Goal: Task Accomplishment & Management: Complete application form

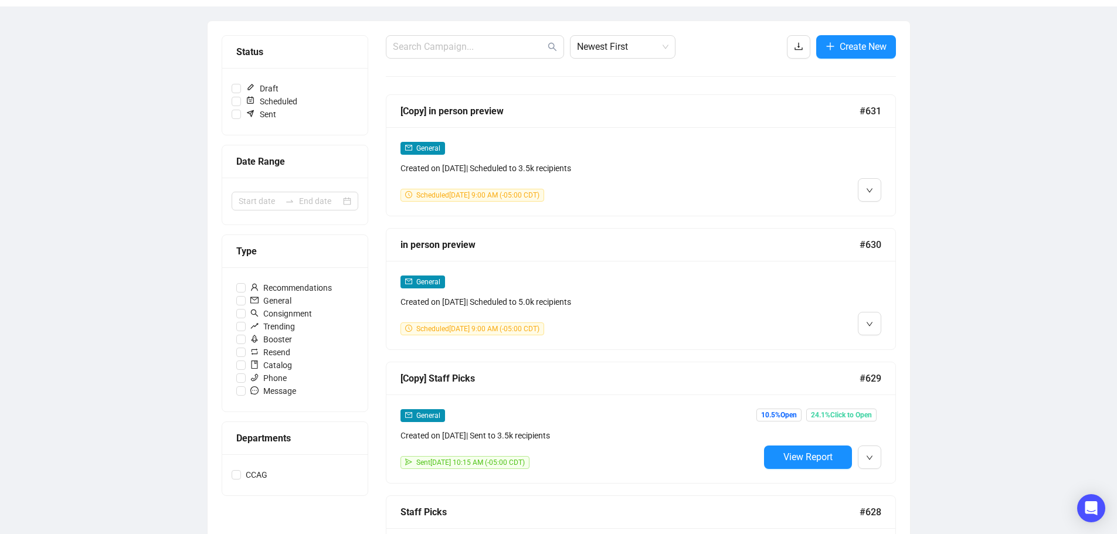
scroll to position [116, 0]
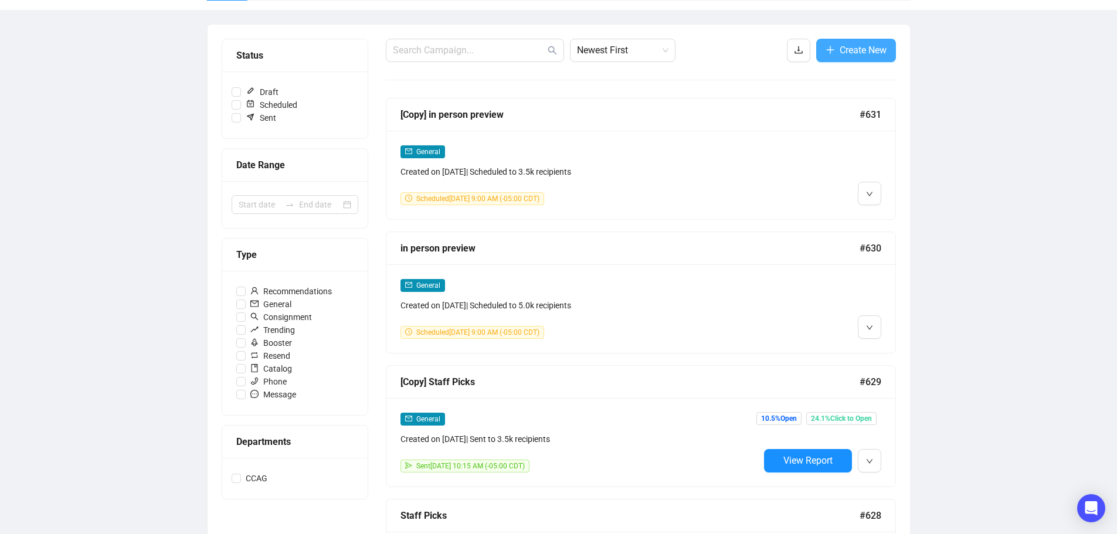
click at [834, 56] on button "Create New" at bounding box center [856, 50] width 80 height 23
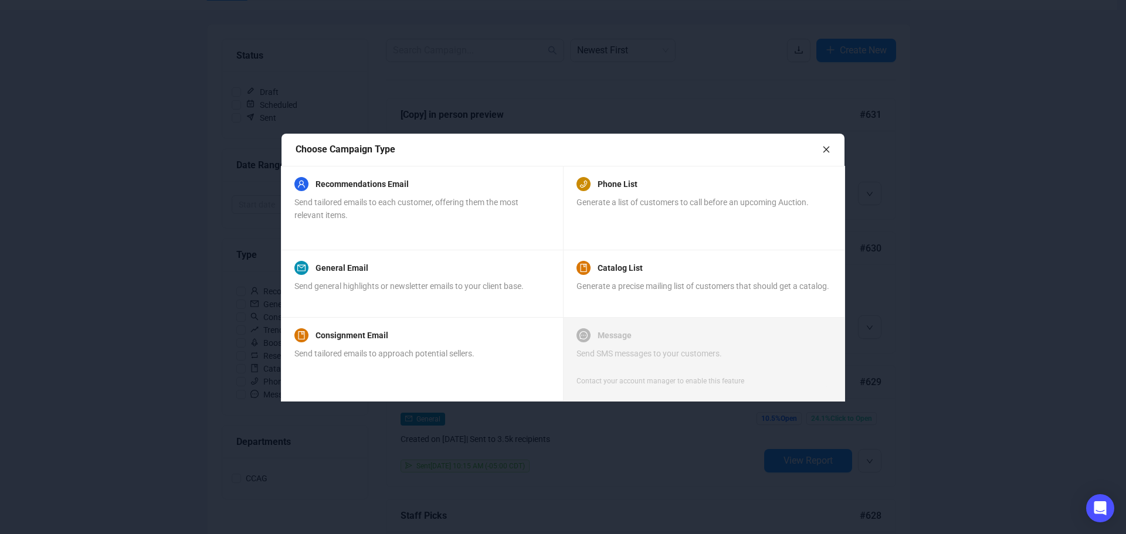
click at [825, 150] on icon "close" at bounding box center [826, 149] width 8 height 8
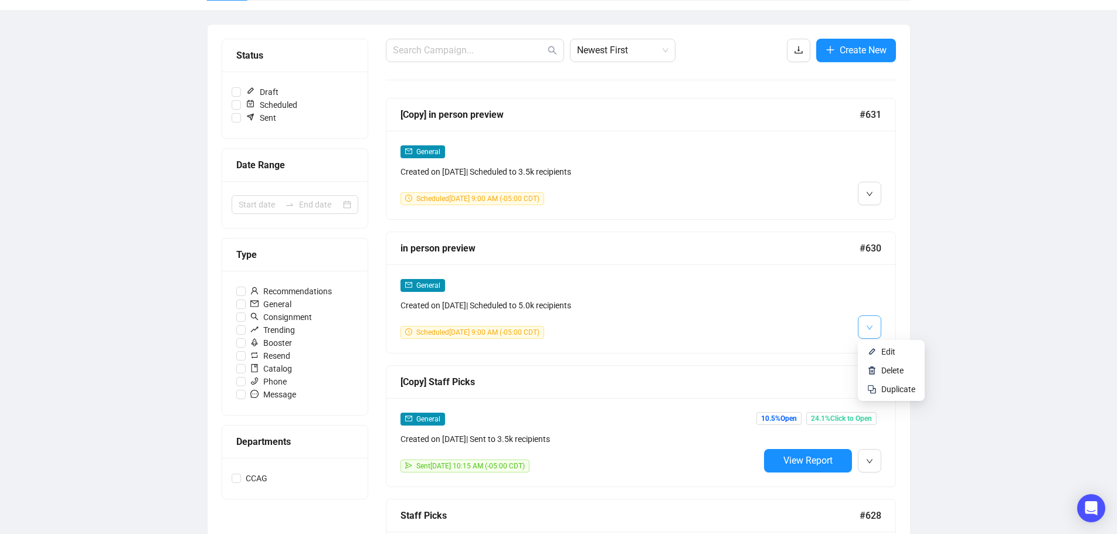
click at [868, 330] on icon "down" at bounding box center [869, 327] width 7 height 7
click at [877, 352] on li "Edit" at bounding box center [891, 351] width 62 height 19
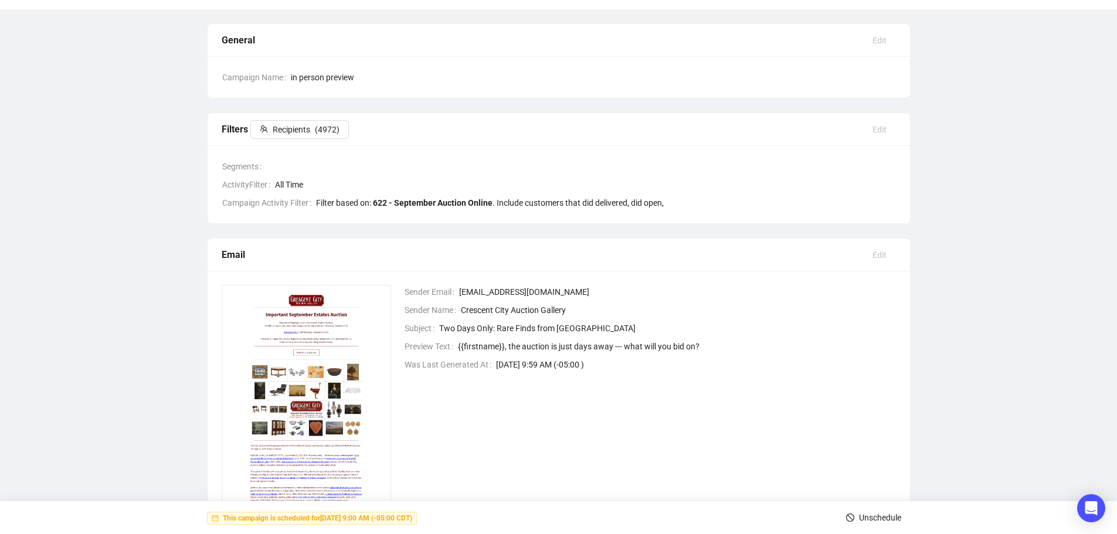
scroll to position [11, 0]
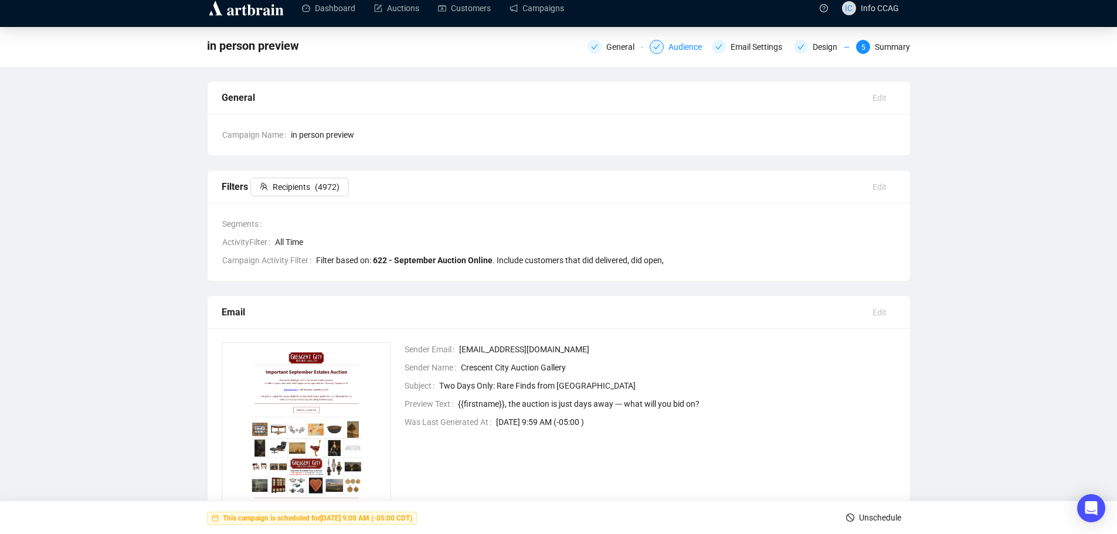
click at [690, 46] on div "Audience" at bounding box center [688, 47] width 40 height 14
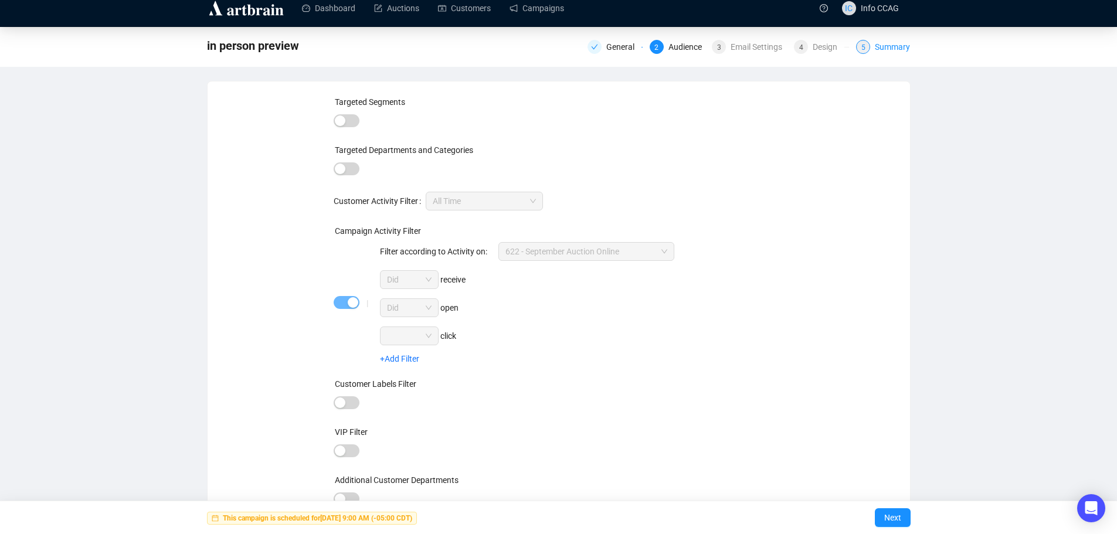
click at [886, 40] on div "Summary" at bounding box center [892, 47] width 35 height 14
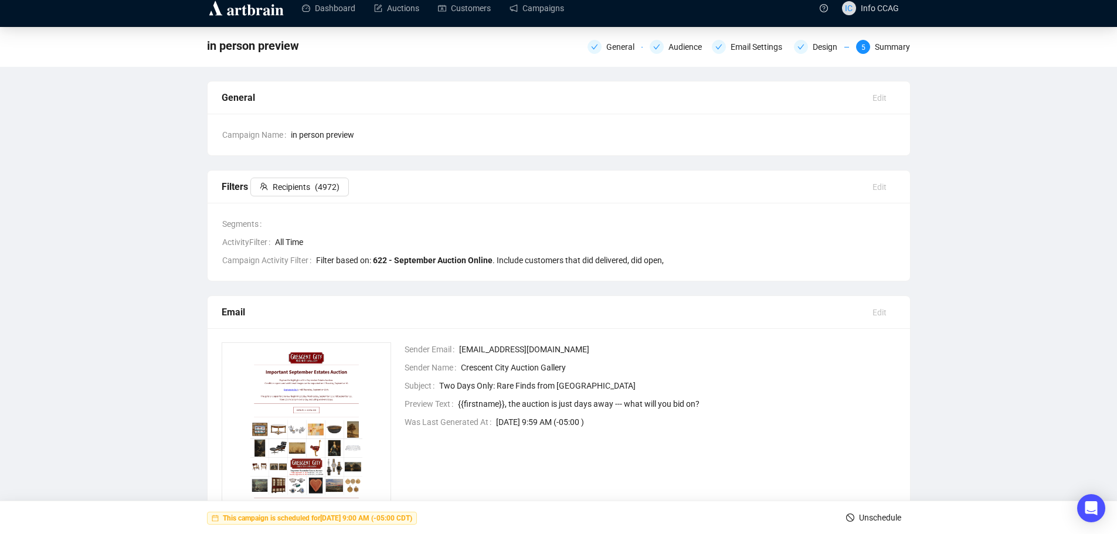
click at [872, 520] on span "Unschedule" at bounding box center [880, 517] width 42 height 33
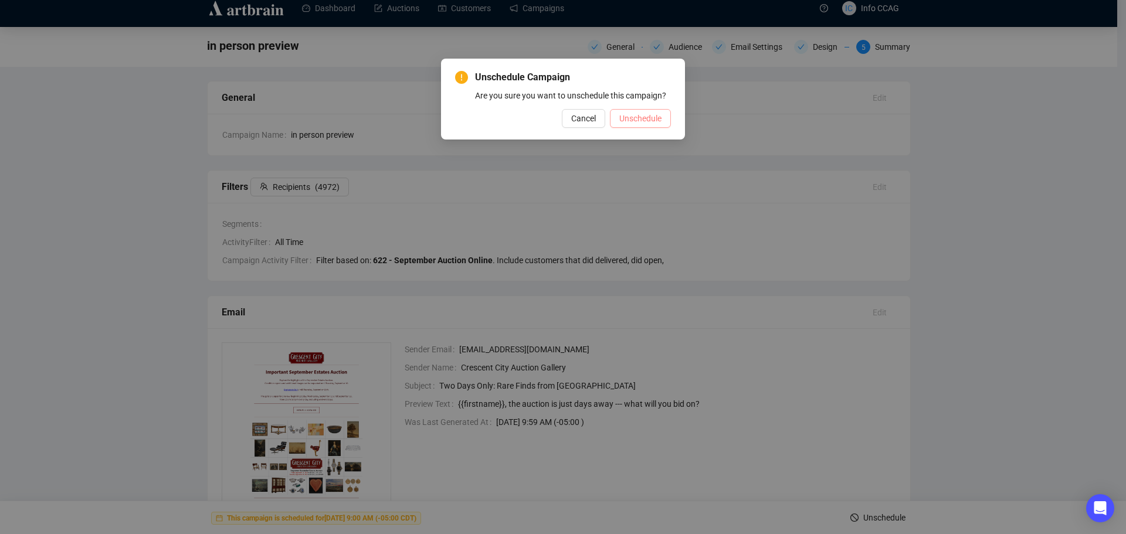
click at [641, 112] on span "Unschedule" at bounding box center [640, 118] width 42 height 13
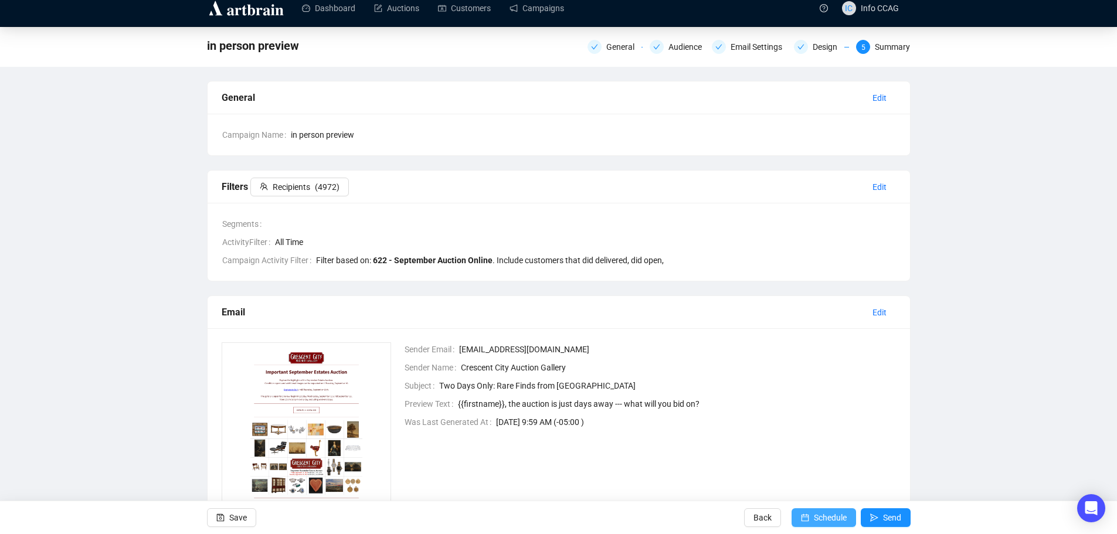
click at [834, 516] on span "Schedule" at bounding box center [830, 517] width 33 height 33
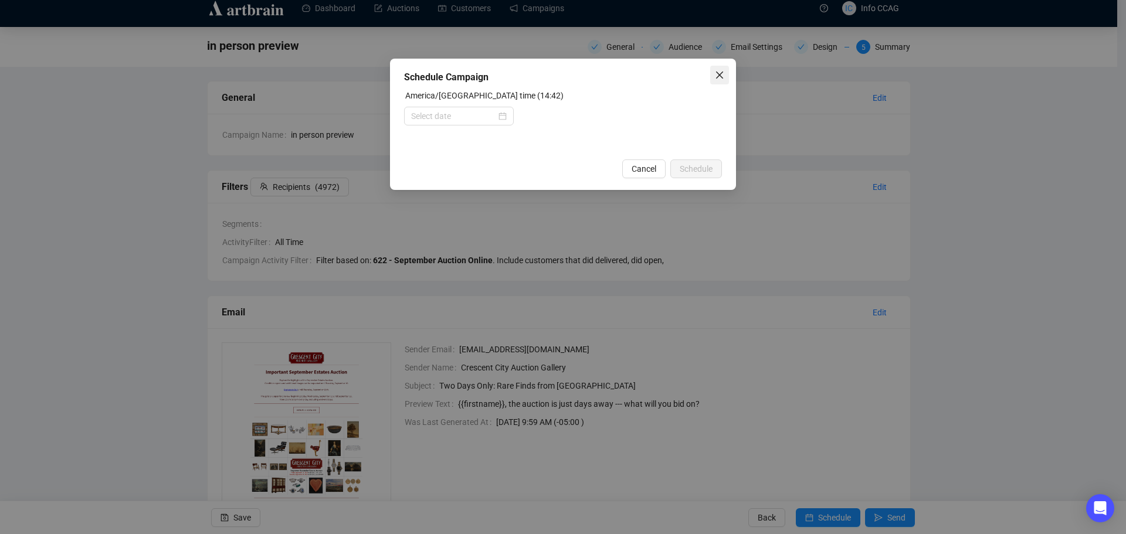
click at [724, 74] on icon "close" at bounding box center [719, 74] width 9 height 9
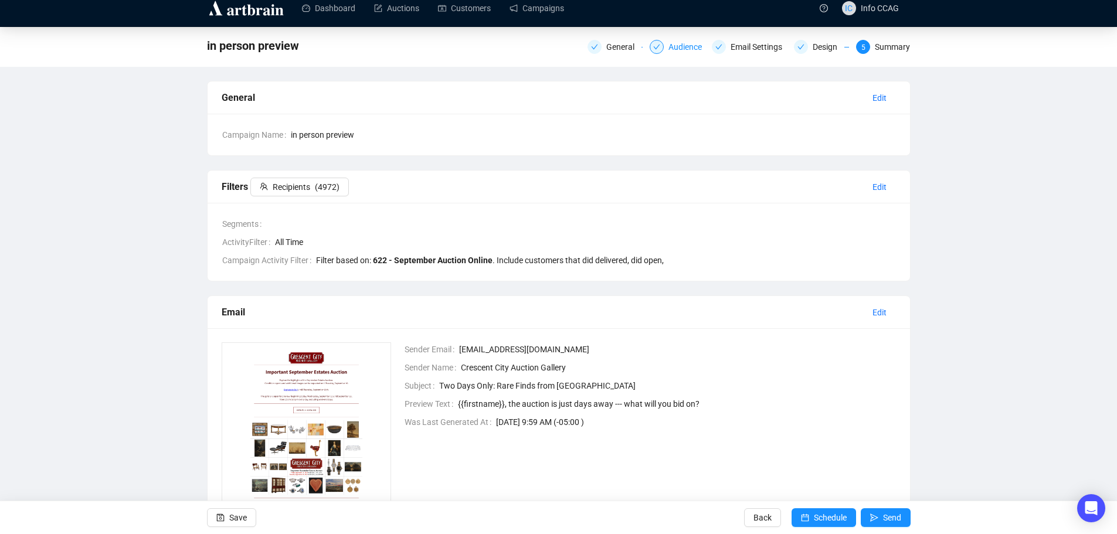
click at [677, 45] on div "Audience" at bounding box center [688, 47] width 40 height 14
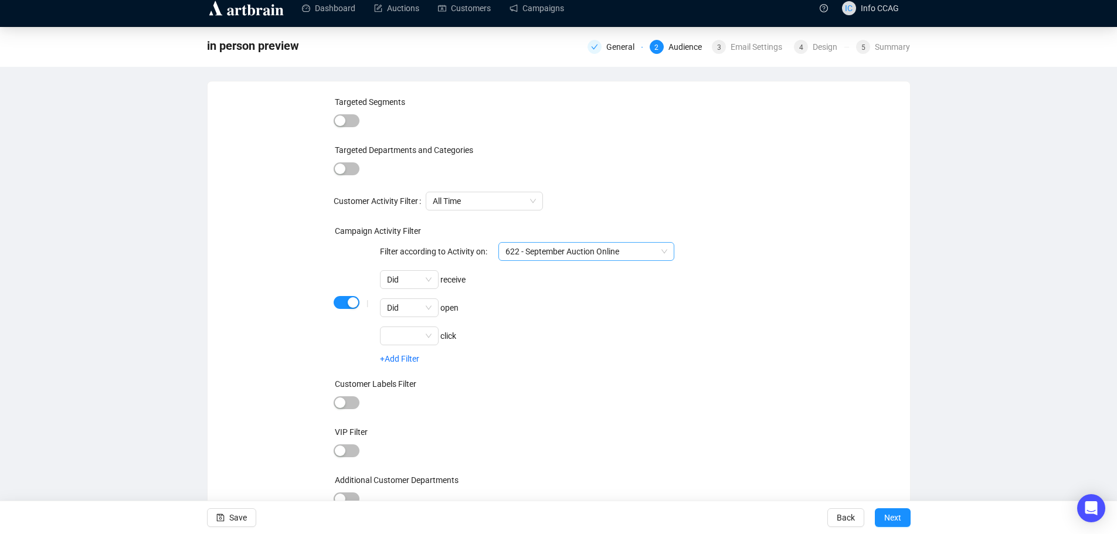
click at [596, 254] on span "622 - September Auction Online" at bounding box center [586, 252] width 162 height 18
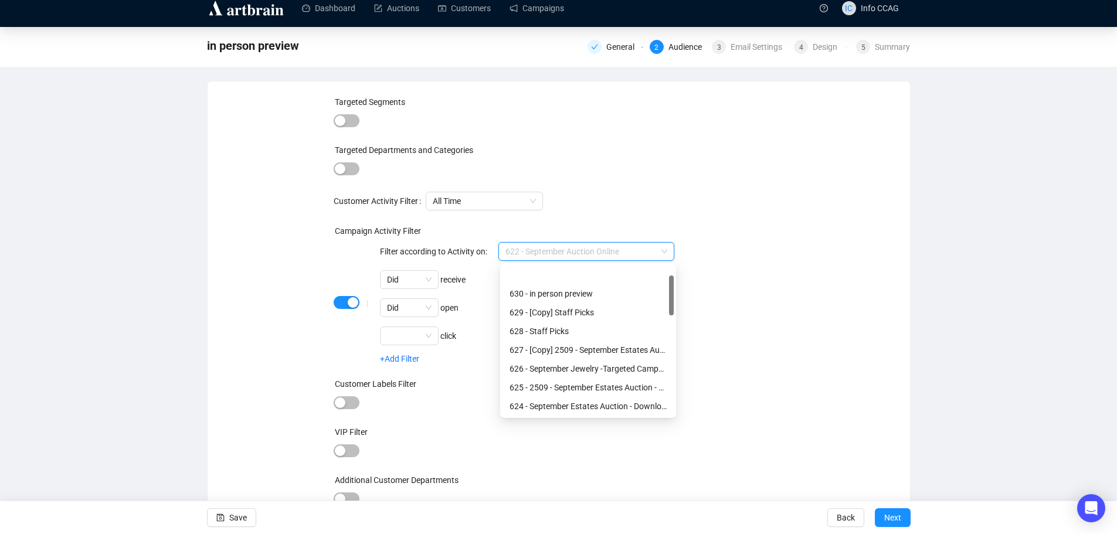
scroll to position [38, 0]
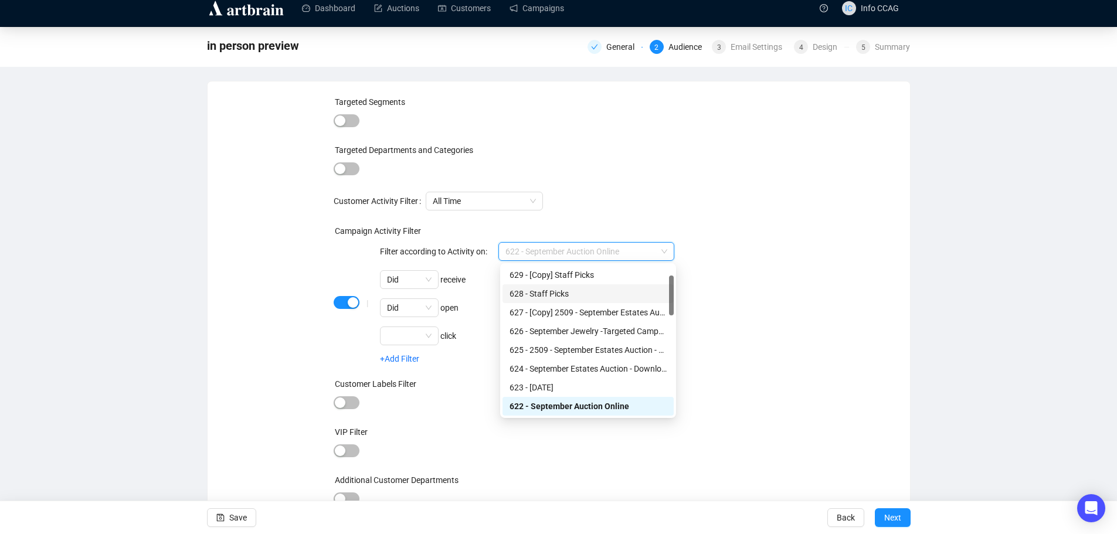
click at [585, 293] on div "628 - Staff Picks" at bounding box center [588, 293] width 157 height 13
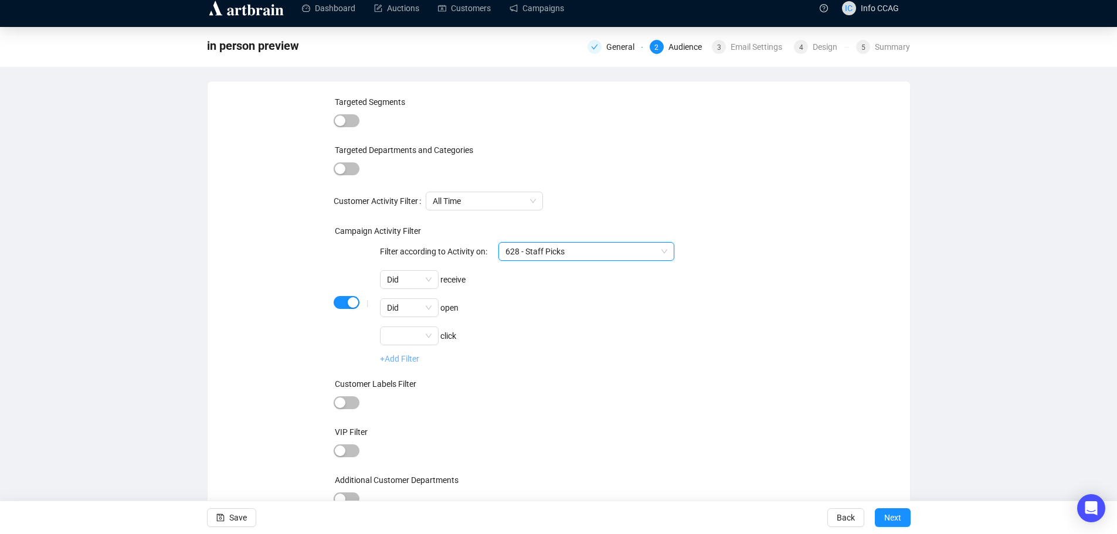
click at [402, 361] on link "+Add Filter" at bounding box center [399, 358] width 39 height 9
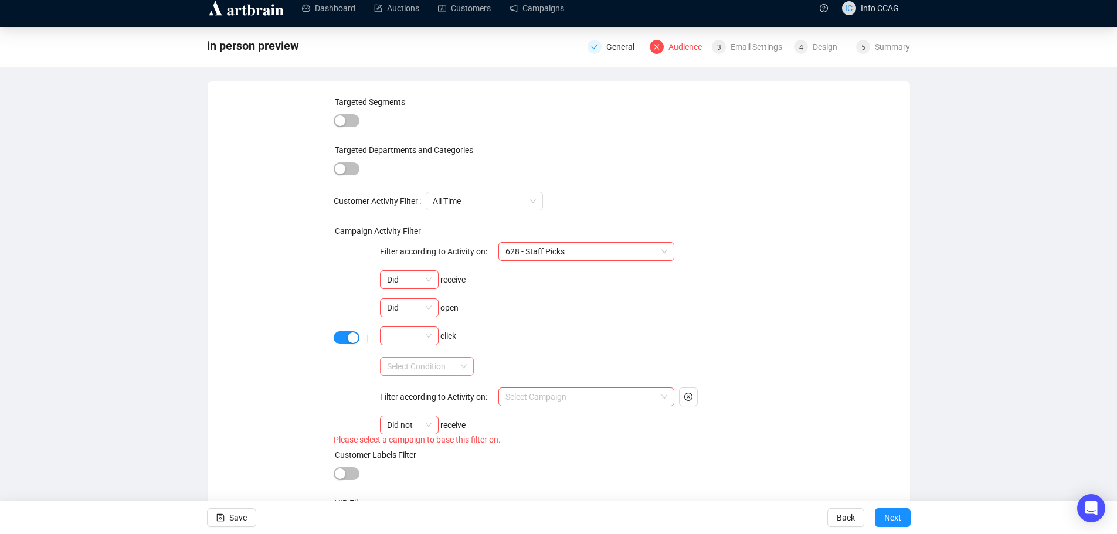
click at [466, 369] on span at bounding box center [427, 367] width 80 height 18
click at [447, 390] on div "AND" at bounding box center [427, 389] width 75 height 13
click at [595, 401] on input "search" at bounding box center [580, 397] width 151 height 18
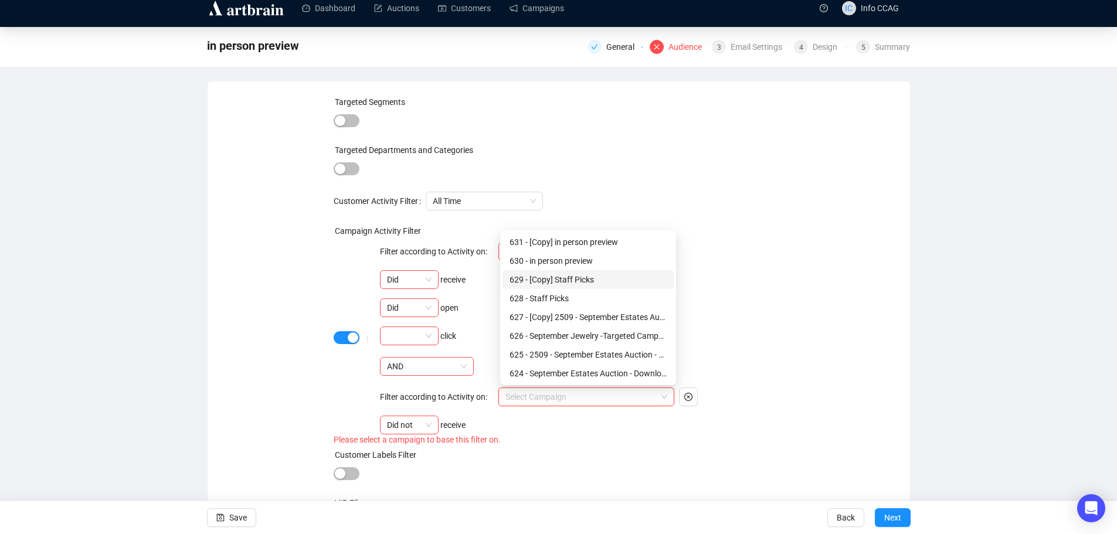
click at [602, 277] on div "629 - [Copy] Staff Picks" at bounding box center [588, 279] width 157 height 13
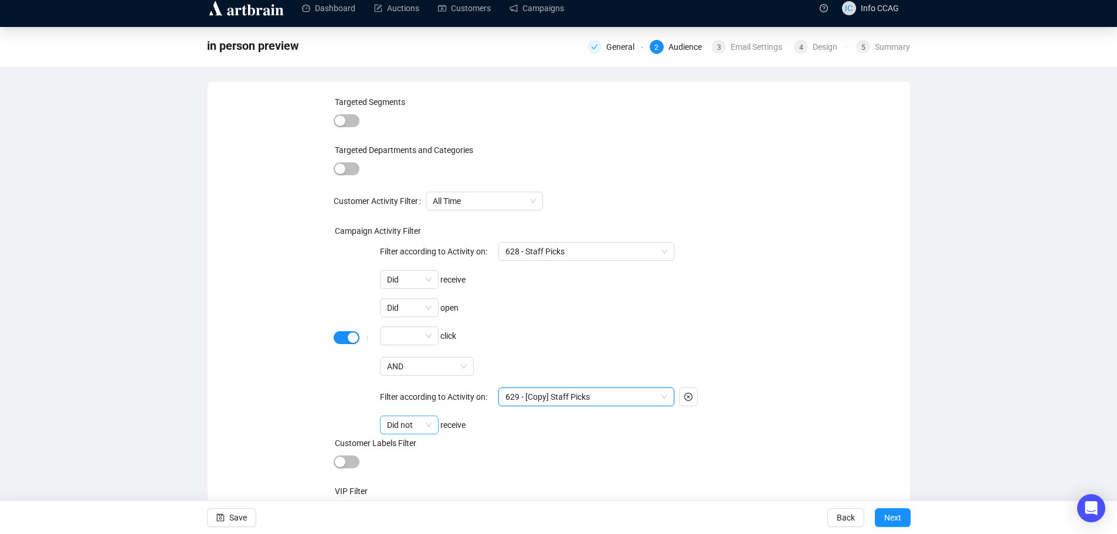
click at [432, 421] on span "Did not" at bounding box center [409, 425] width 45 height 18
click at [420, 449] on div "Did" at bounding box center [410, 448] width 40 height 13
click at [427, 449] on span at bounding box center [409, 453] width 45 height 18
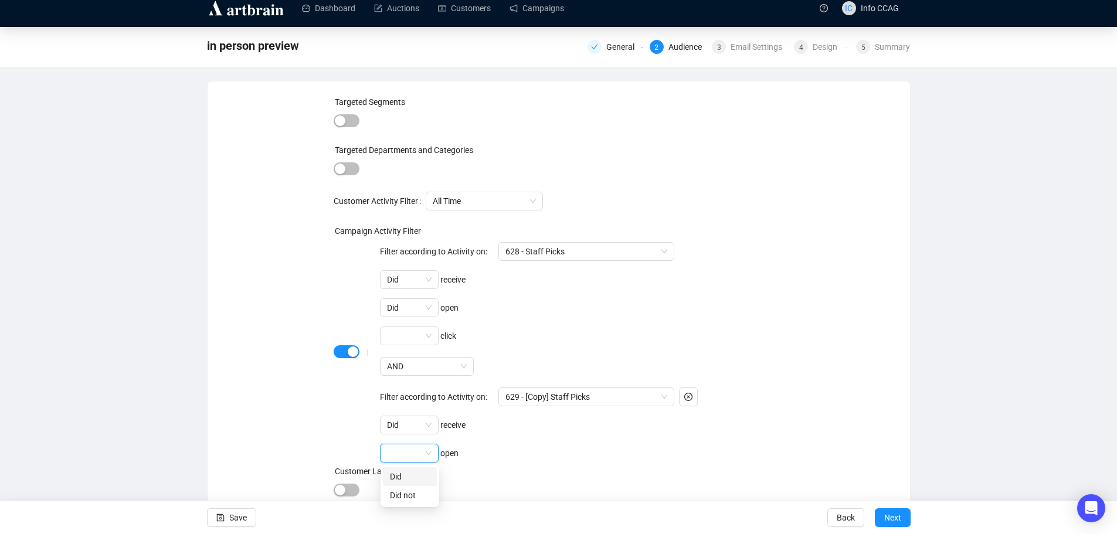
click at [421, 477] on div "Did" at bounding box center [410, 476] width 40 height 13
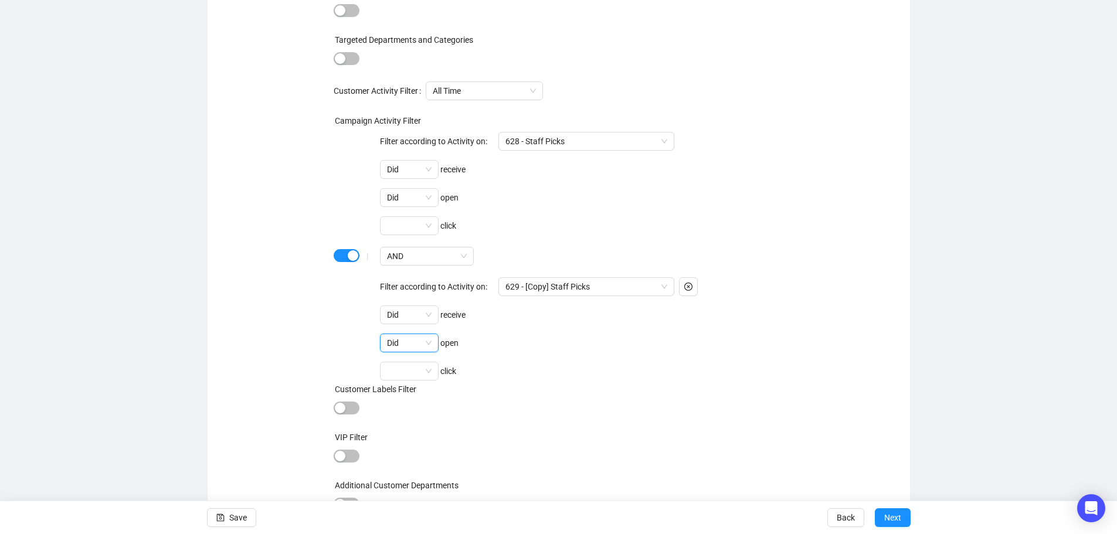
scroll to position [128, 0]
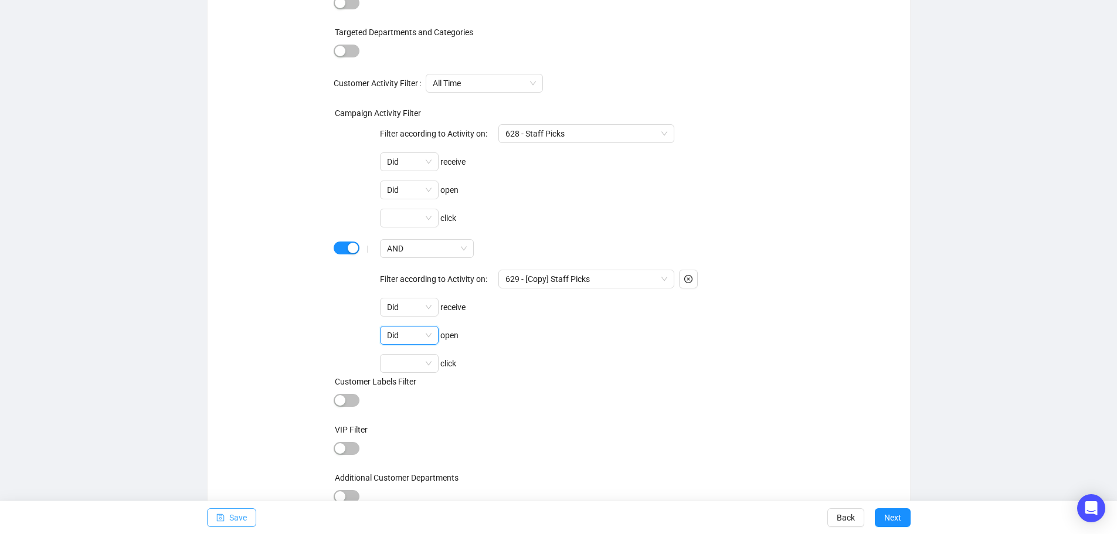
click at [232, 511] on span "Save" at bounding box center [238, 517] width 18 height 33
click at [898, 513] on span "Next" at bounding box center [892, 517] width 17 height 33
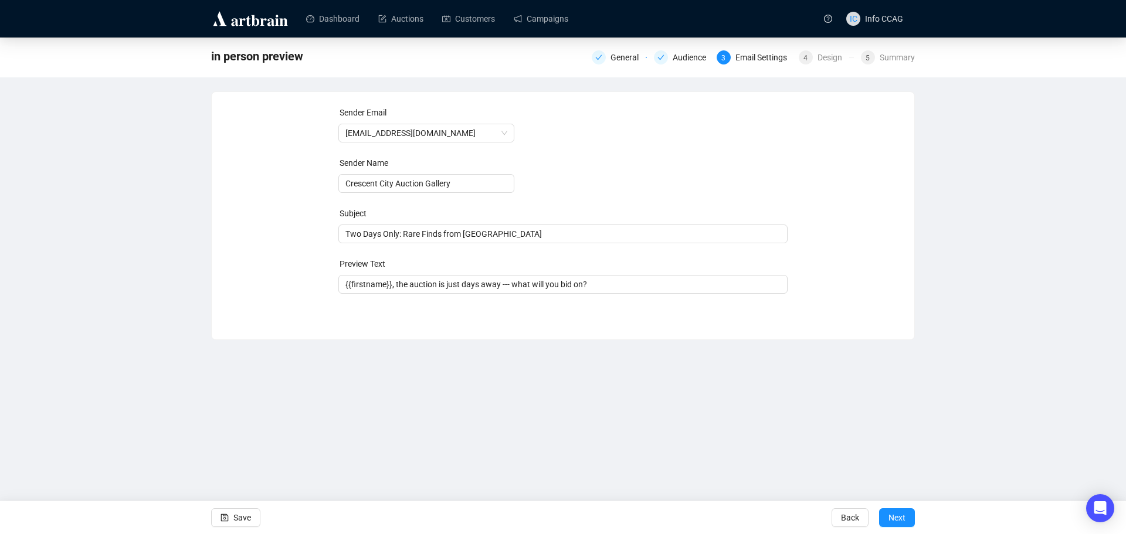
click at [898, 513] on span "Next" at bounding box center [896, 517] width 17 height 33
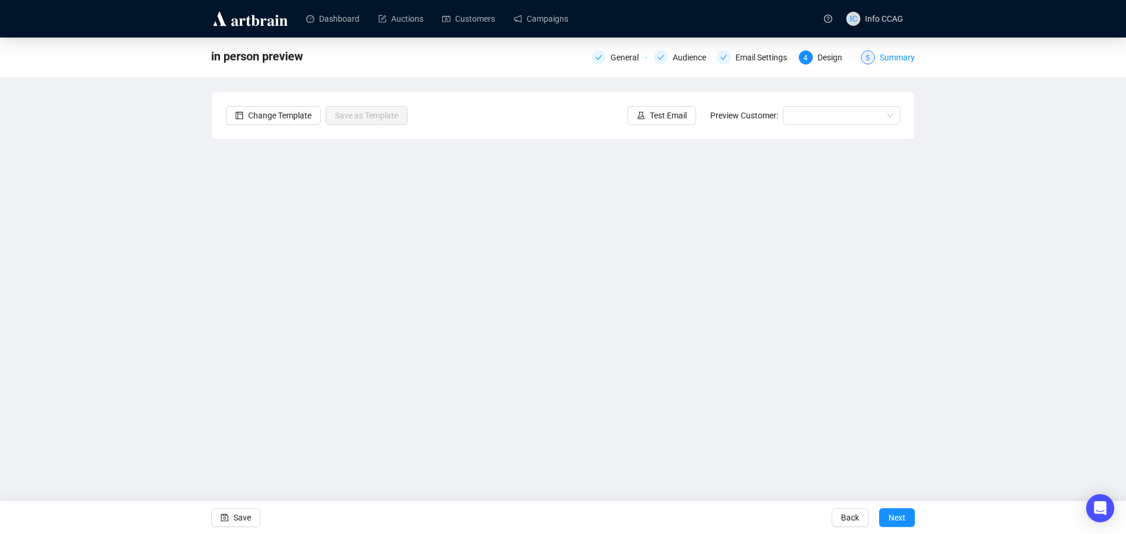
click at [890, 55] on div "Summary" at bounding box center [897, 57] width 35 height 14
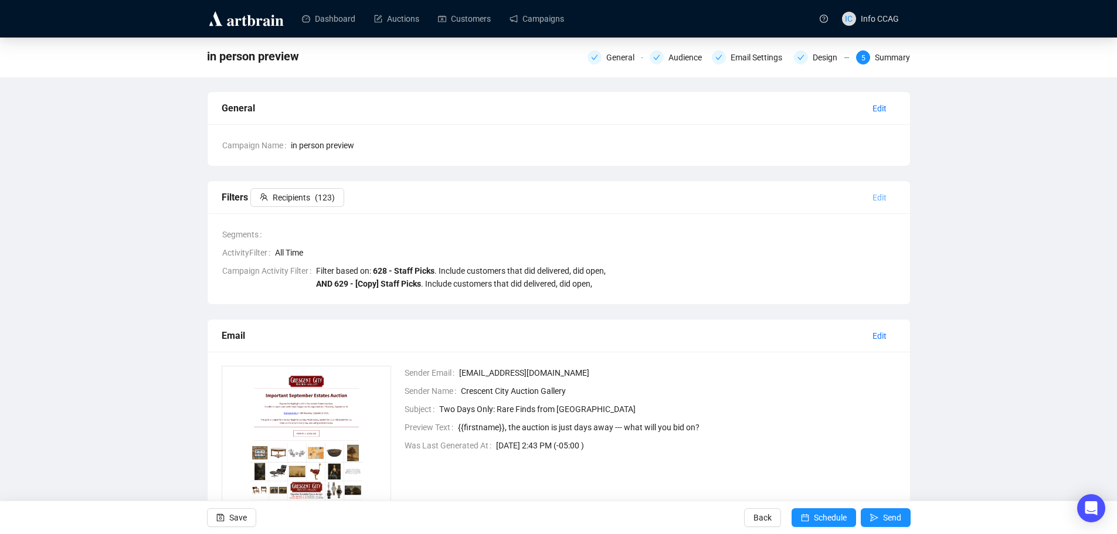
click at [878, 196] on span "Edit" at bounding box center [879, 197] width 14 height 13
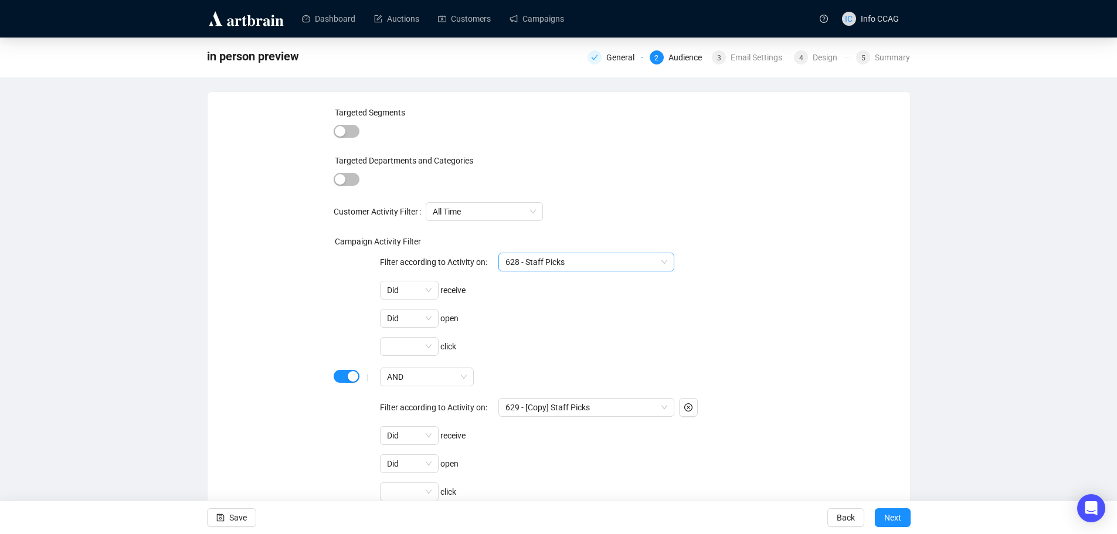
click at [670, 262] on div "628 - Staff Picks" at bounding box center [586, 262] width 176 height 19
click at [827, 335] on div "Targeted Segments Targeted Departments and Categories Customer Activity Filter …" at bounding box center [559, 383] width 674 height 554
click at [640, 264] on span "628 - Staff Picks" at bounding box center [586, 262] width 162 height 18
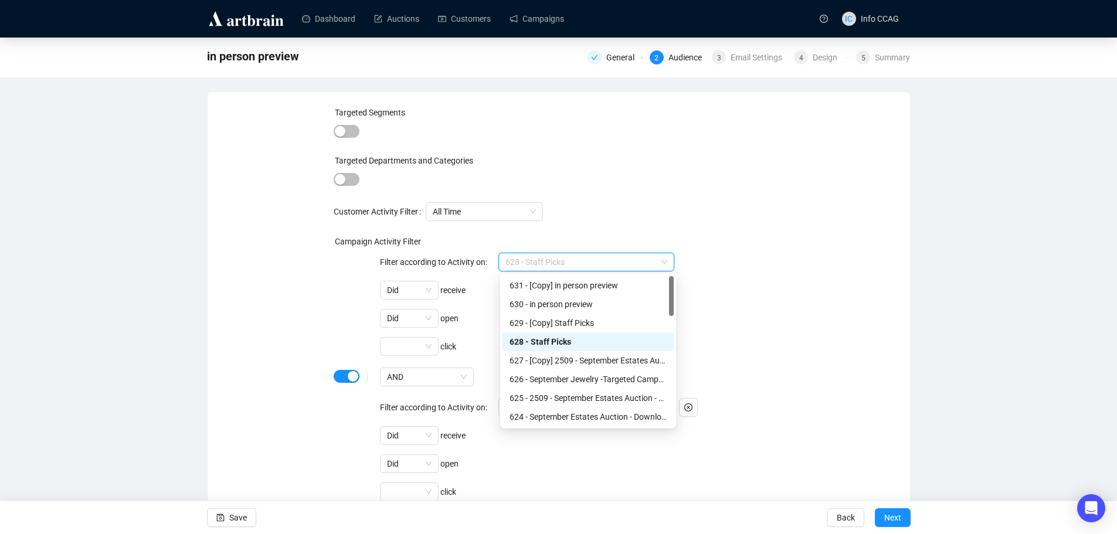
click at [640, 264] on span "628 - Staff Picks" at bounding box center [586, 262] width 162 height 18
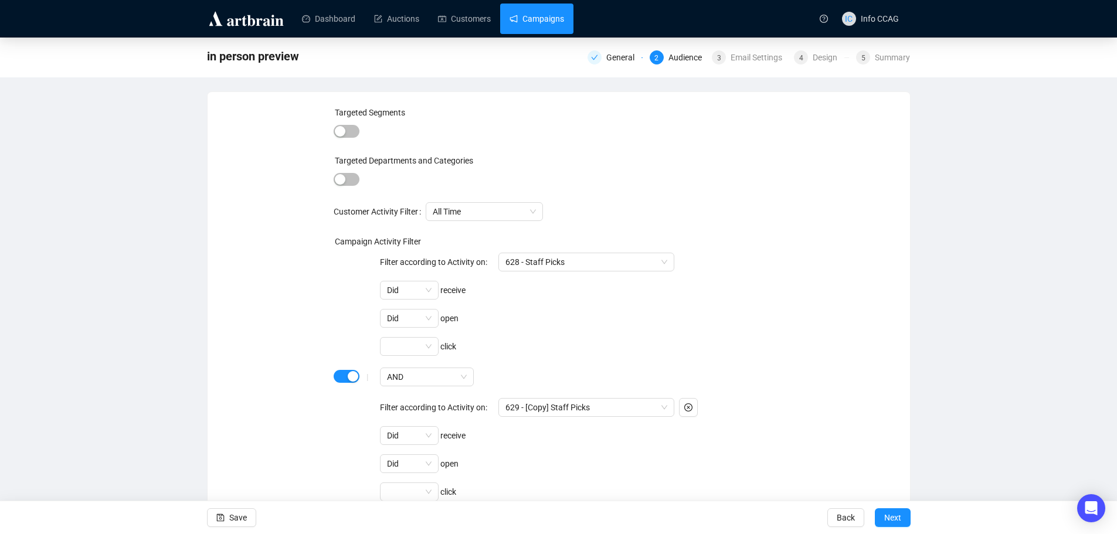
click at [538, 17] on link "Campaigns" at bounding box center [537, 19] width 55 height 30
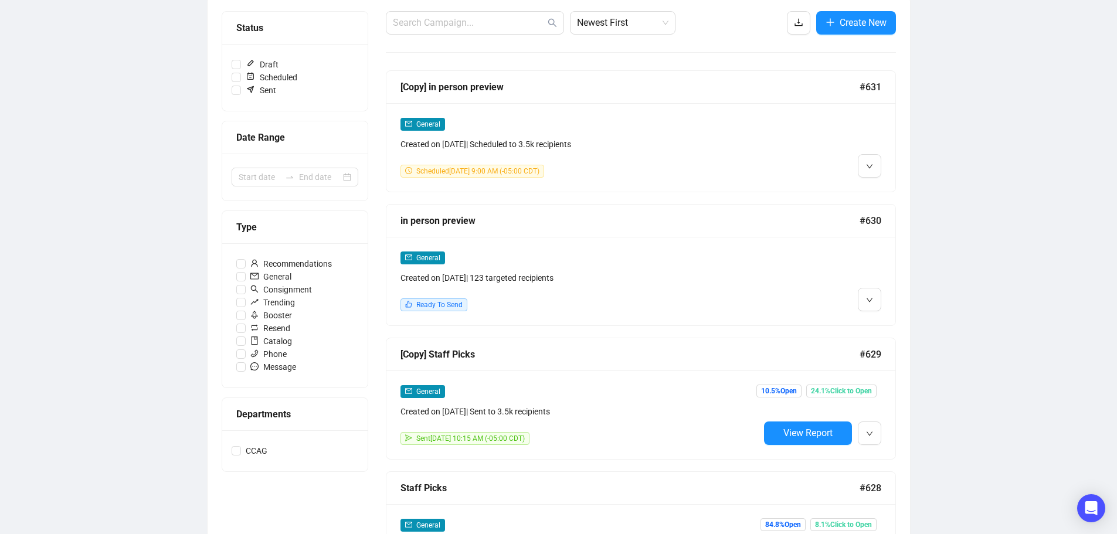
scroll to position [117, 0]
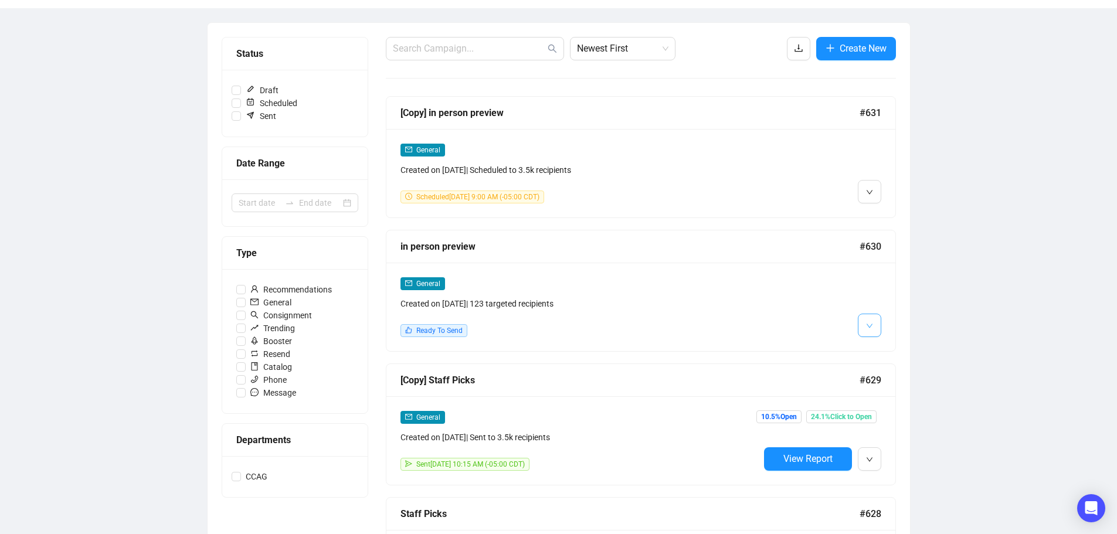
click at [873, 316] on button "button" at bounding box center [869, 325] width 23 height 23
click at [874, 351] on img at bounding box center [871, 349] width 9 height 9
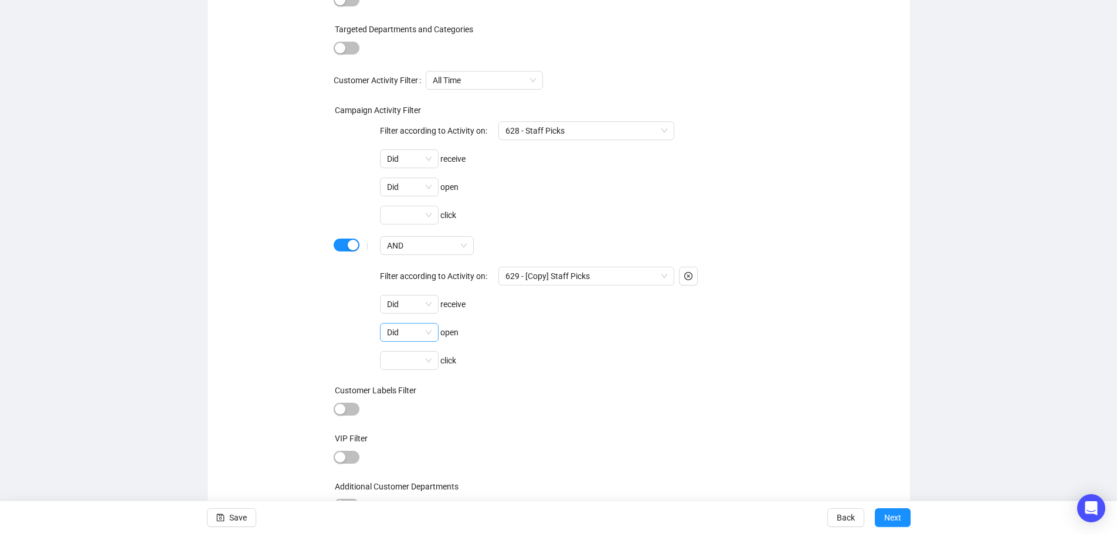
scroll to position [140, 0]
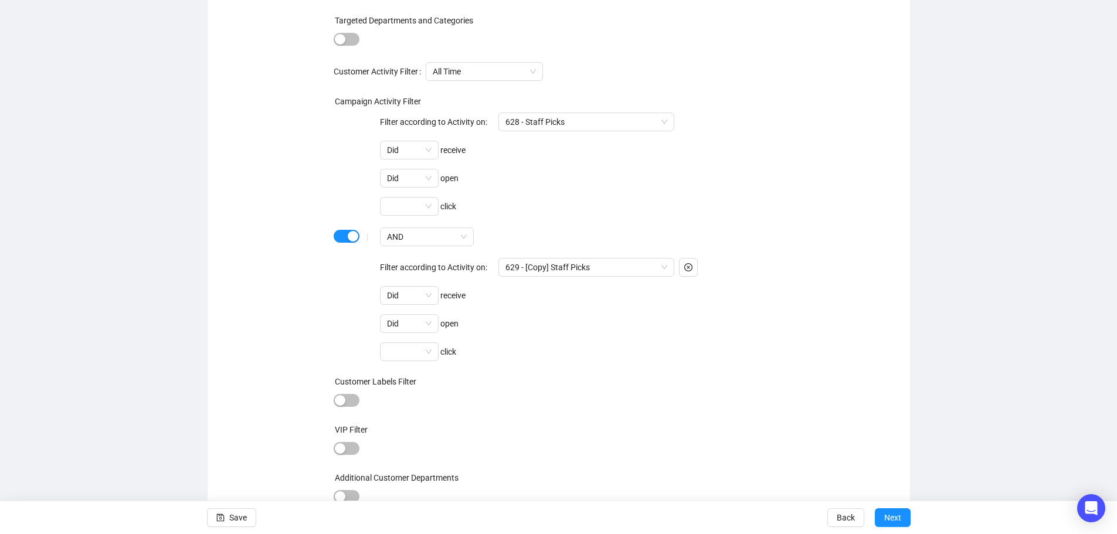
click at [334, 240] on div at bounding box center [347, 237] width 26 height 16
click at [344, 235] on span "button" at bounding box center [347, 236] width 26 height 13
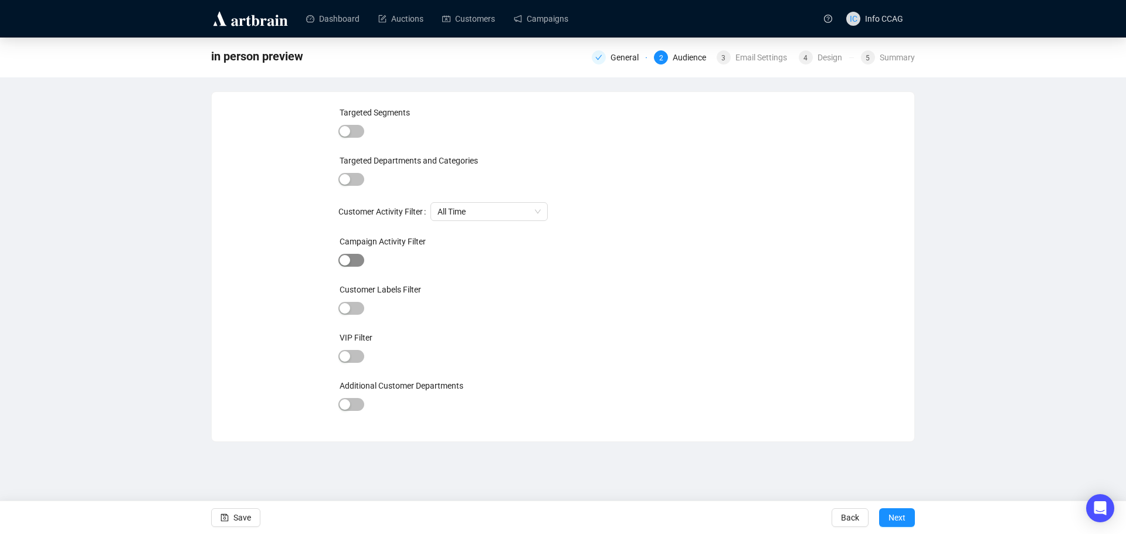
click at [357, 254] on span "button" at bounding box center [351, 260] width 26 height 13
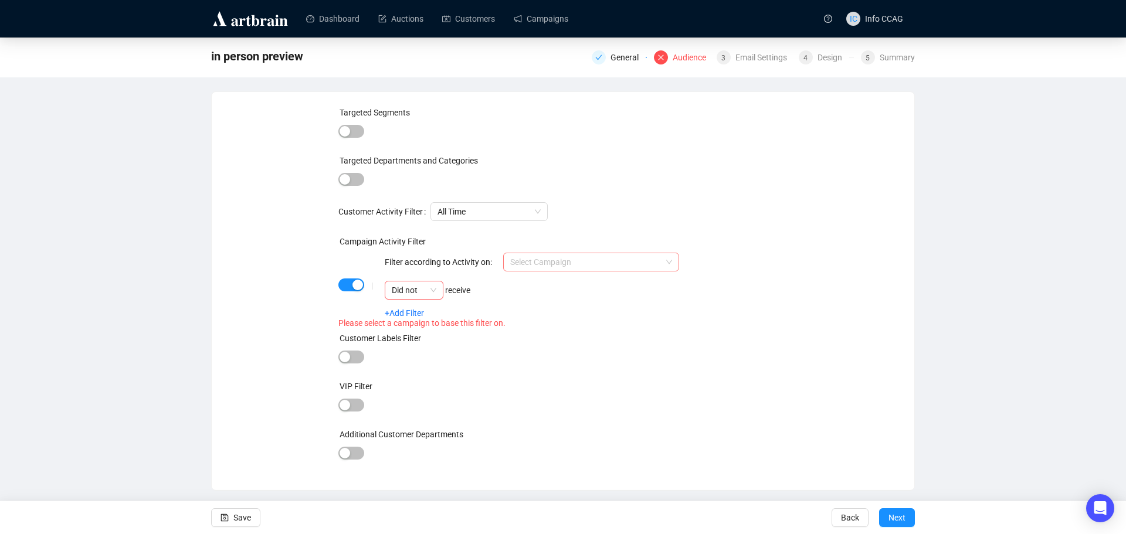
click at [671, 264] on span at bounding box center [591, 262] width 162 height 18
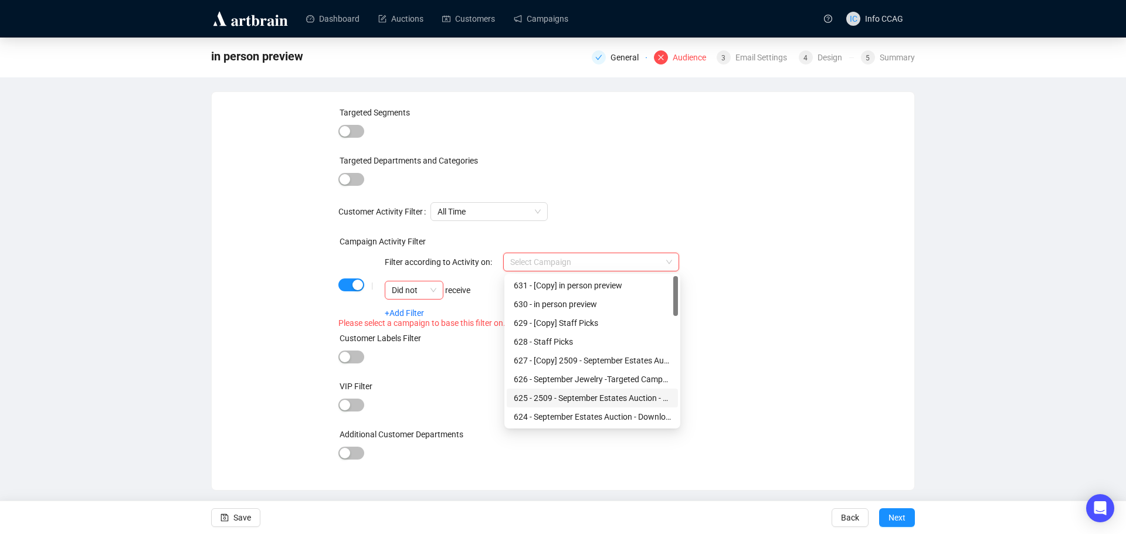
click at [643, 398] on div "625 - 2509 - September Estates Auction - Highlights" at bounding box center [592, 398] width 157 height 13
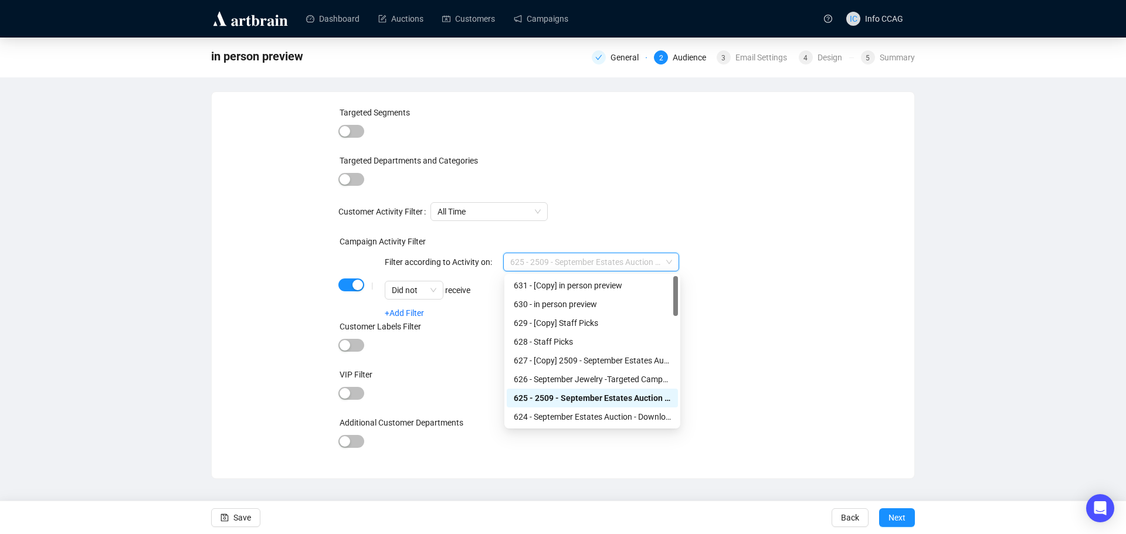
click at [670, 258] on span "625 - 2509 - September Estates Auction - Highlights" at bounding box center [591, 262] width 162 height 18
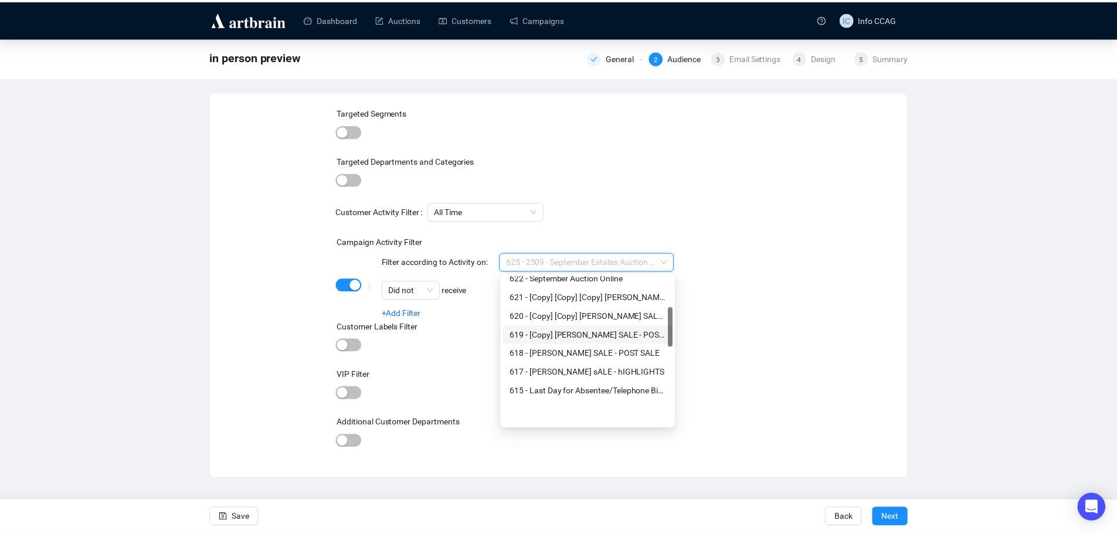
scroll to position [117, 0]
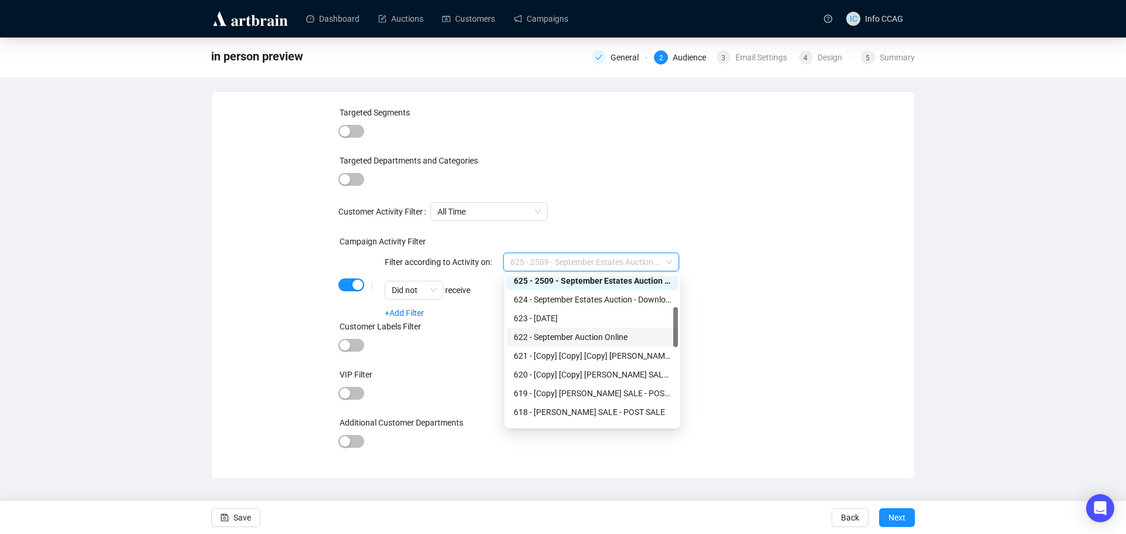
click at [630, 339] on div "622 - September Auction Online" at bounding box center [592, 337] width 157 height 13
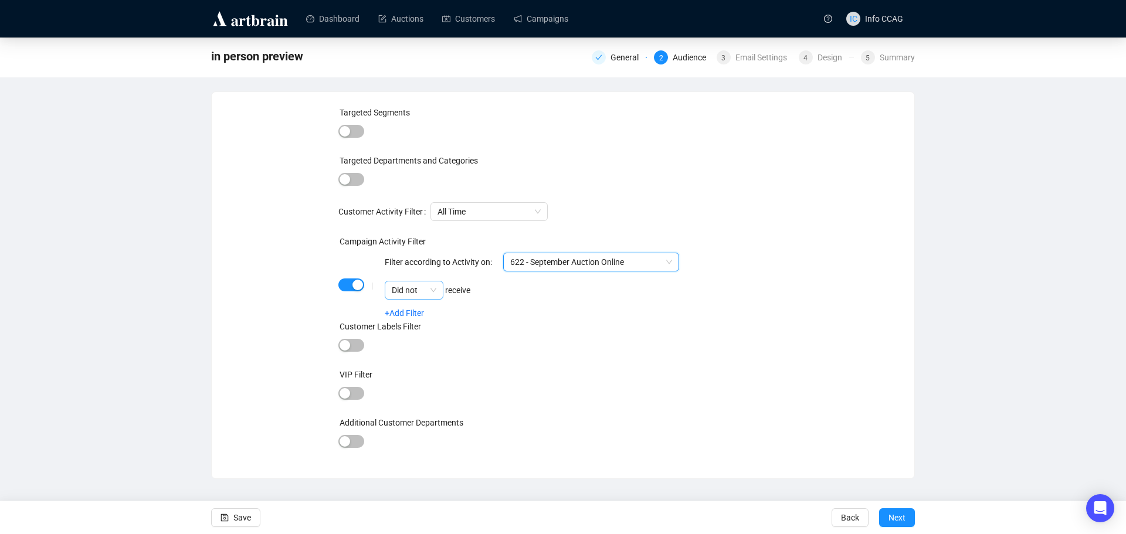
click at [434, 286] on span "Did not" at bounding box center [414, 290] width 45 height 18
click at [425, 310] on div "Did" at bounding box center [414, 313] width 40 height 13
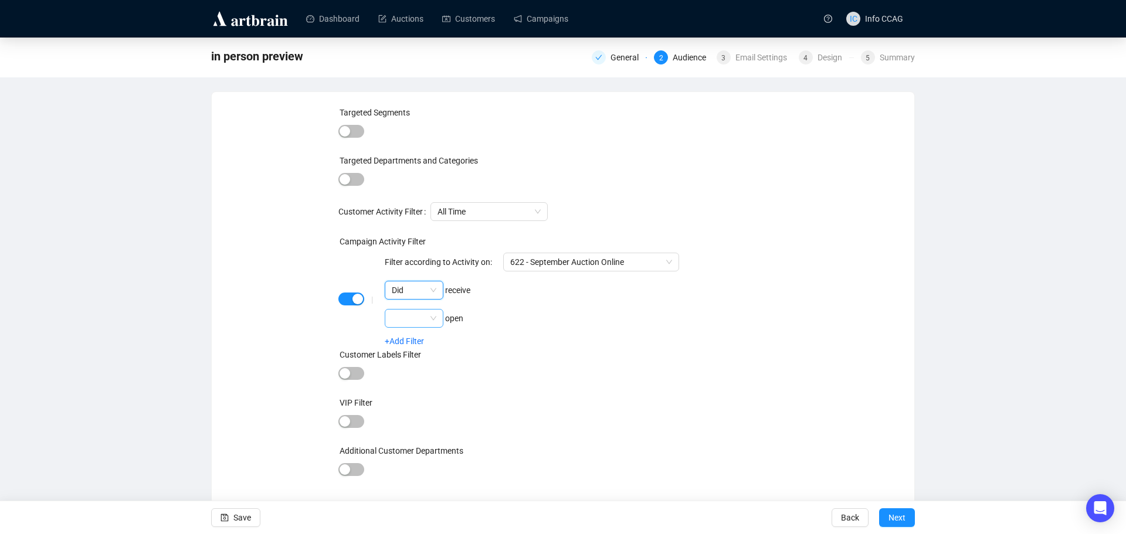
click at [432, 320] on span at bounding box center [414, 319] width 45 height 18
click at [425, 349] on div "Did" at bounding box center [414, 341] width 54 height 19
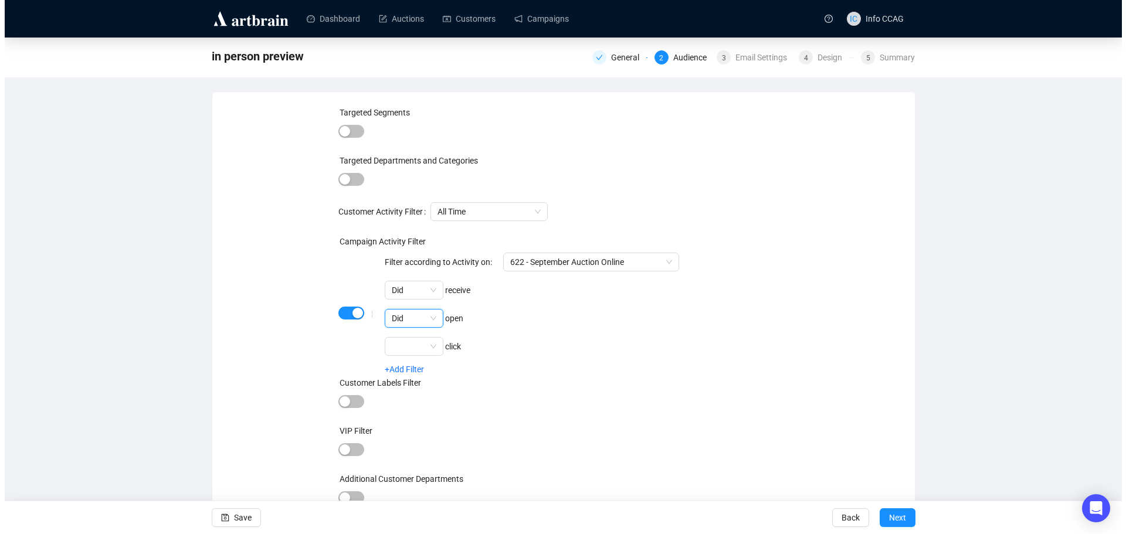
scroll to position [3, 0]
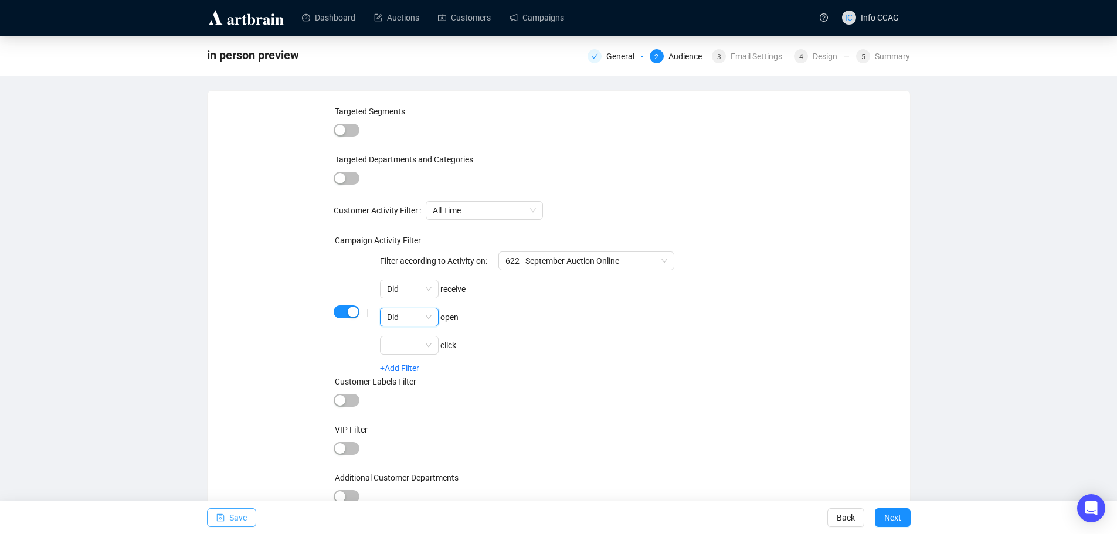
click at [242, 512] on span "Save" at bounding box center [238, 517] width 18 height 33
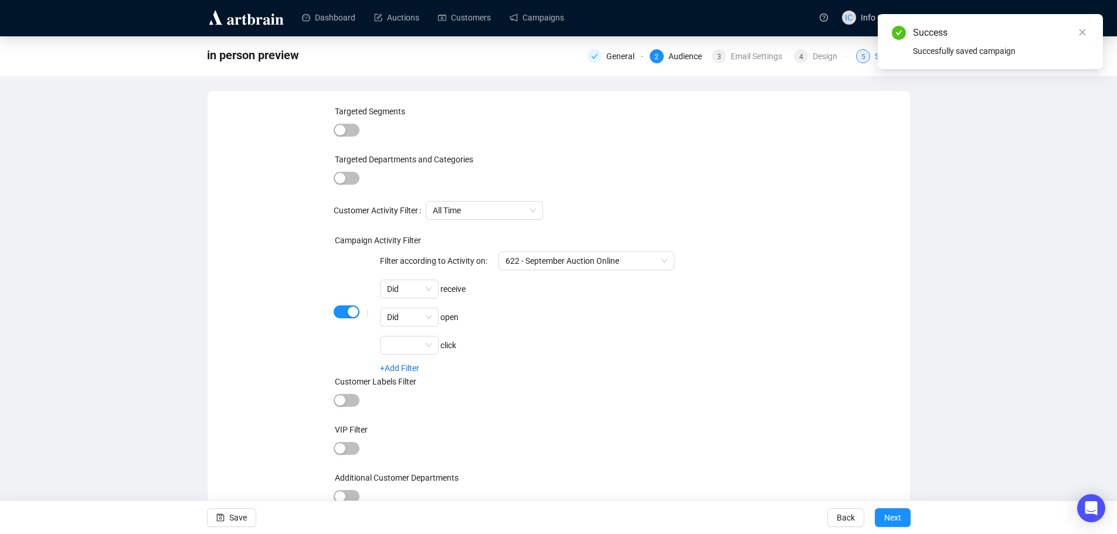
click at [865, 54] on span "5" at bounding box center [863, 57] width 4 height 8
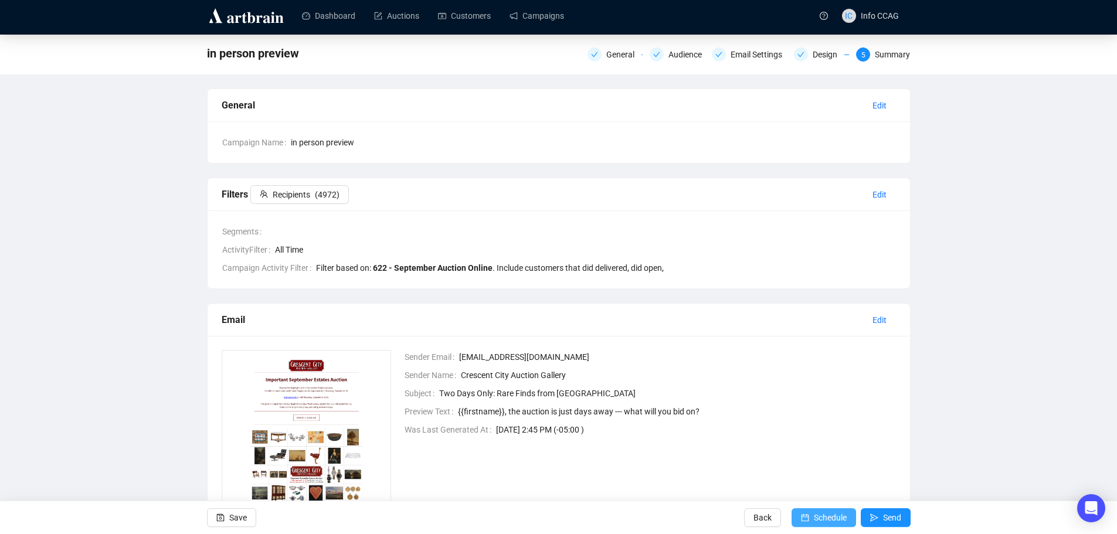
click at [805, 518] on icon "calendar" at bounding box center [805, 518] width 8 height 8
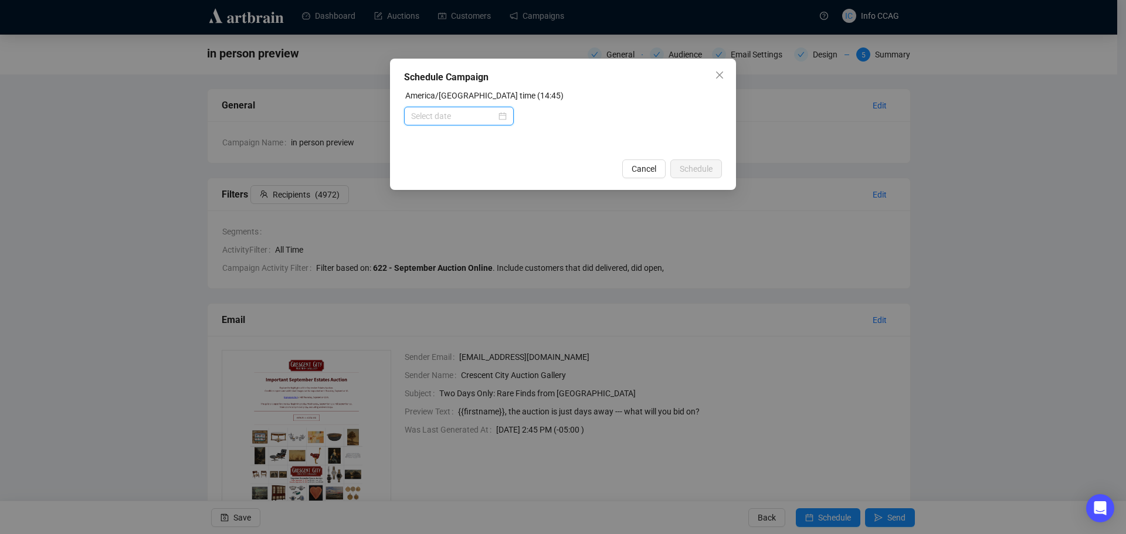
click at [448, 117] on input at bounding box center [453, 116] width 85 height 13
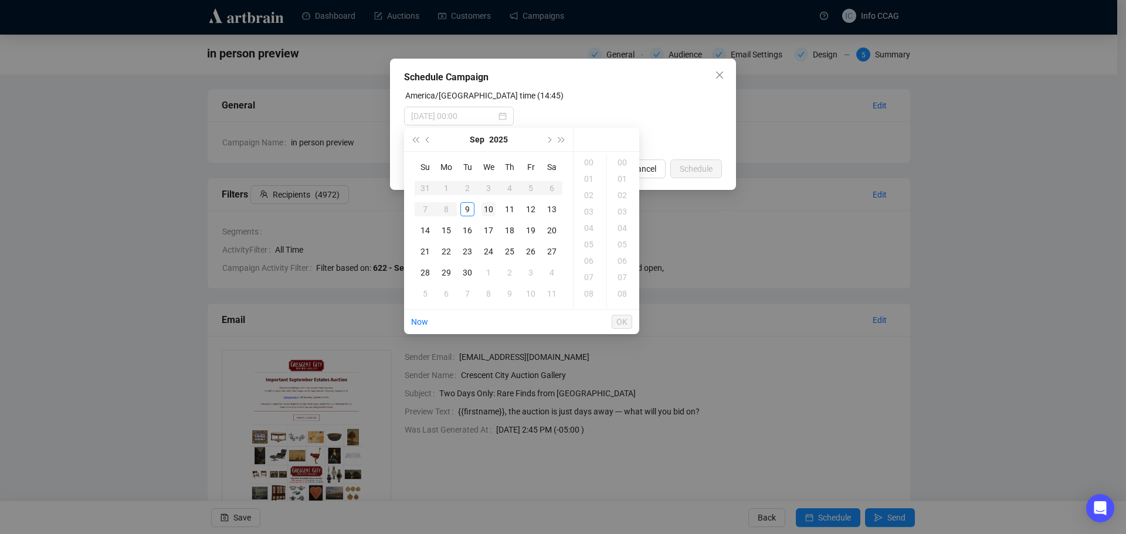
click at [488, 209] on div "10" at bounding box center [488, 209] width 14 height 14
click at [590, 248] on div "09" at bounding box center [590, 251] width 28 height 16
click at [464, 209] on div "9" at bounding box center [467, 209] width 14 height 14
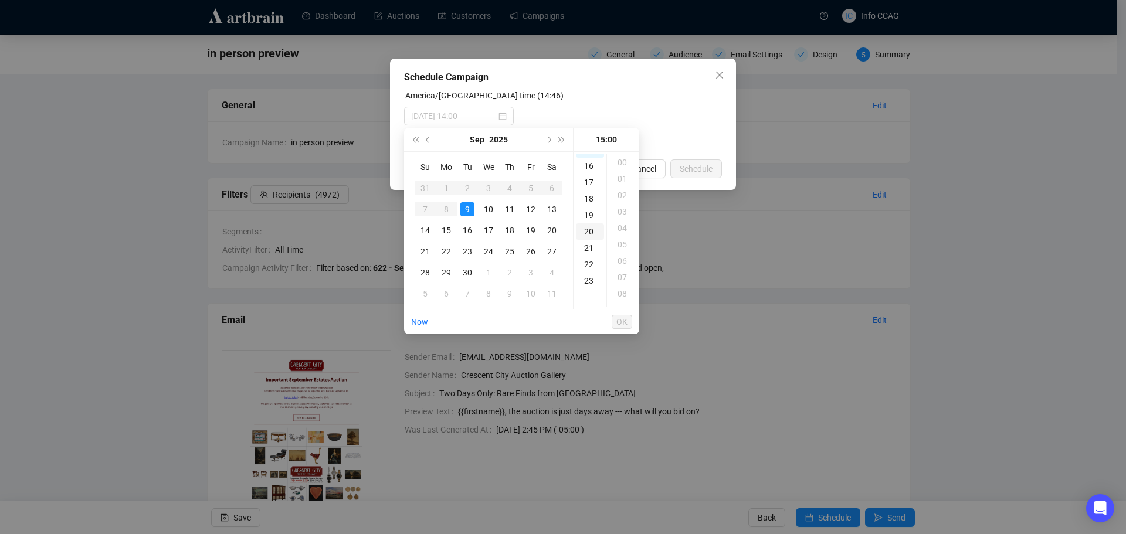
scroll to position [260, 0]
click at [589, 184] on div "17" at bounding box center [590, 181] width 28 height 16
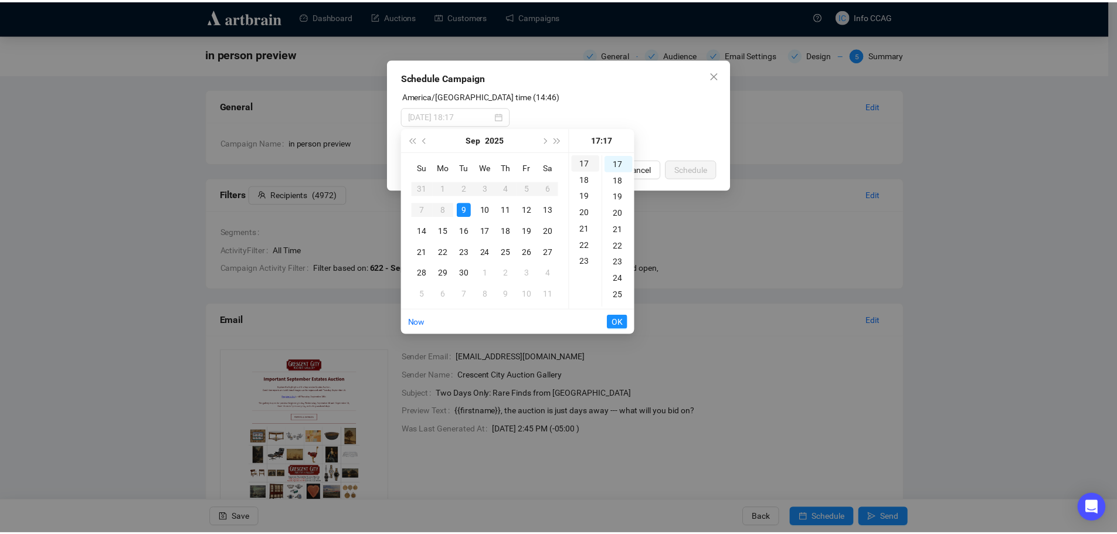
scroll to position [279, 0]
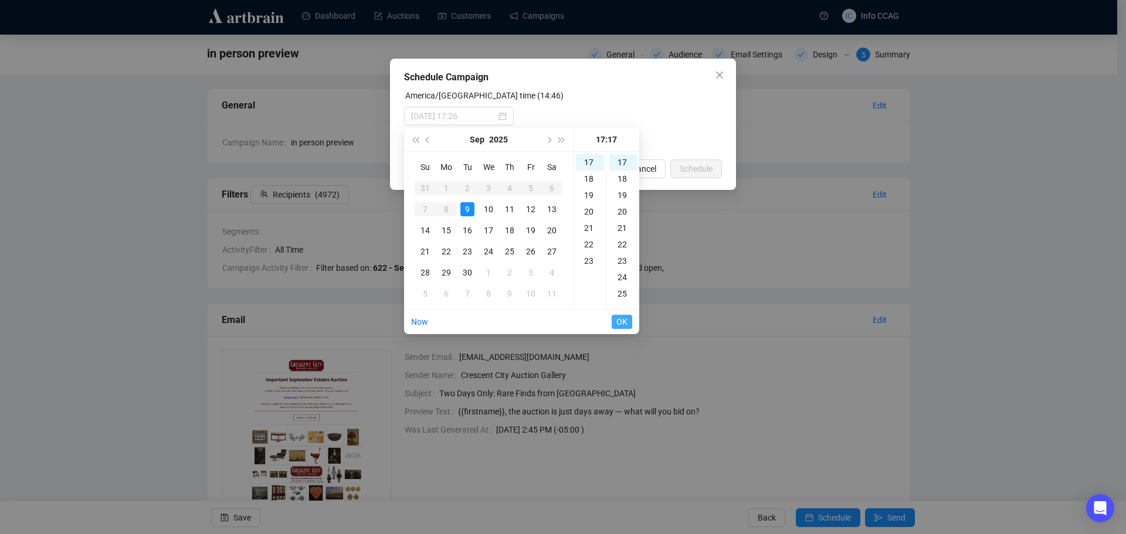
type input "[DATE] 17:17"
click at [621, 314] on span "OK" at bounding box center [621, 322] width 11 height 22
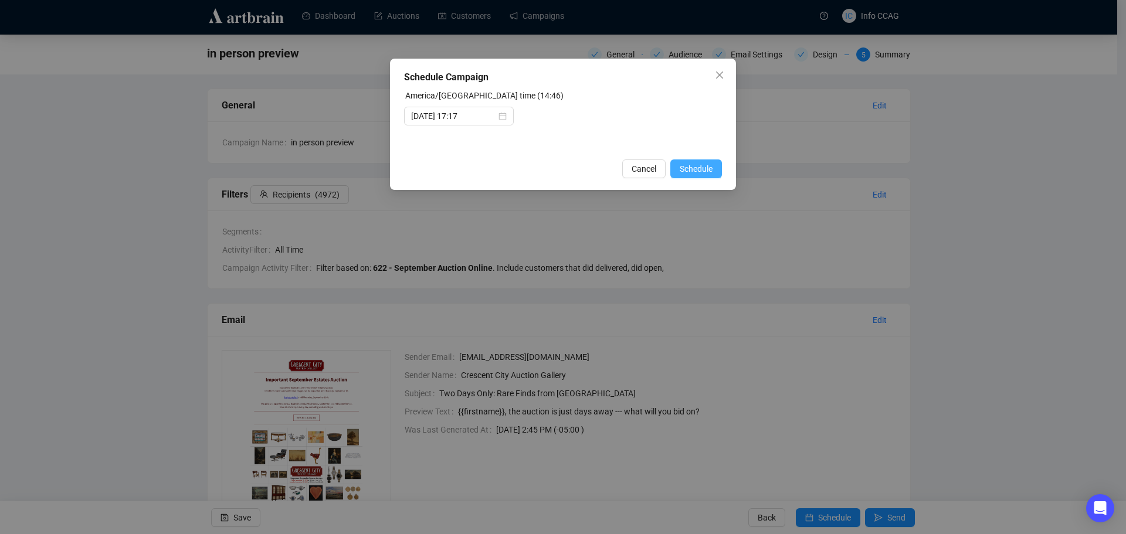
click at [704, 170] on span "Schedule" at bounding box center [696, 168] width 33 height 13
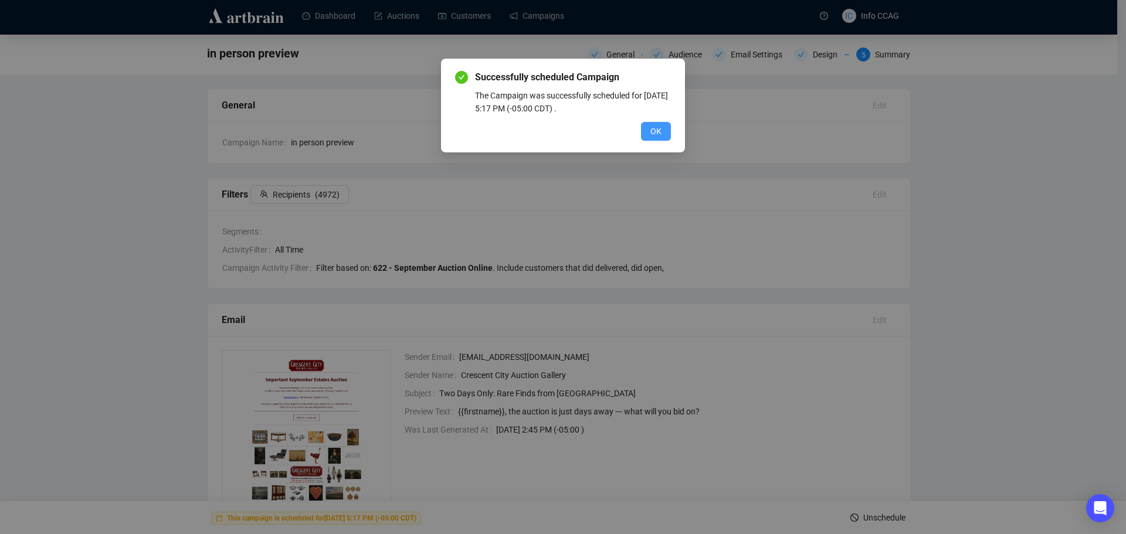
click at [650, 131] on span "OK" at bounding box center [655, 131] width 11 height 13
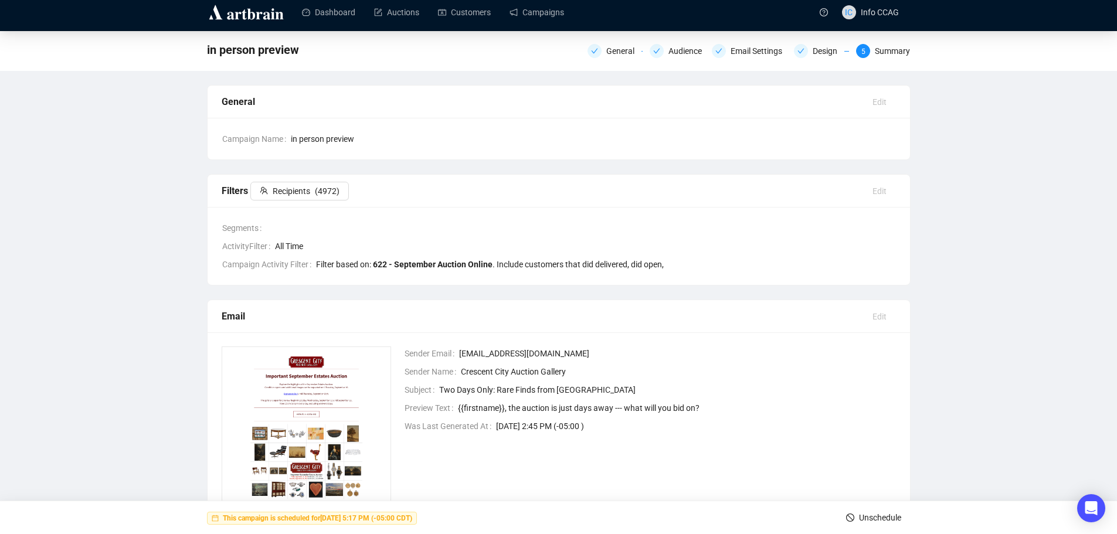
scroll to position [0, 0]
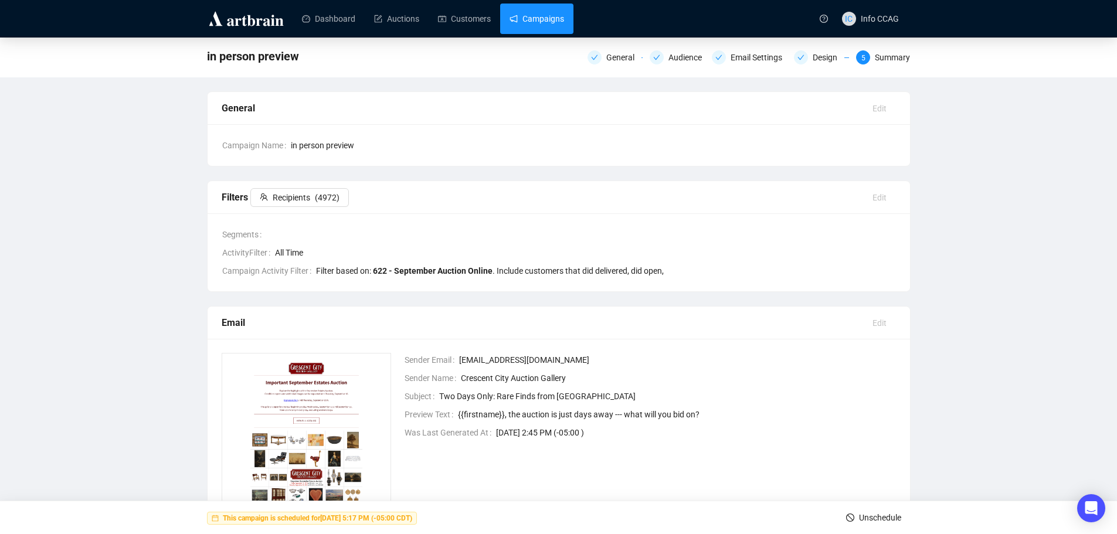
click at [542, 15] on link "Campaigns" at bounding box center [537, 19] width 55 height 30
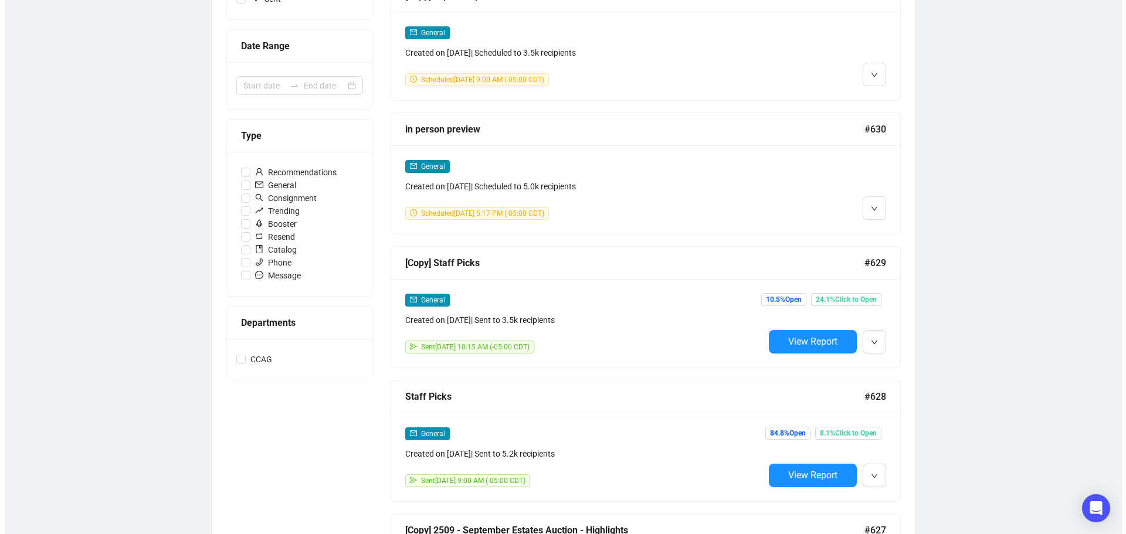
scroll to position [59, 0]
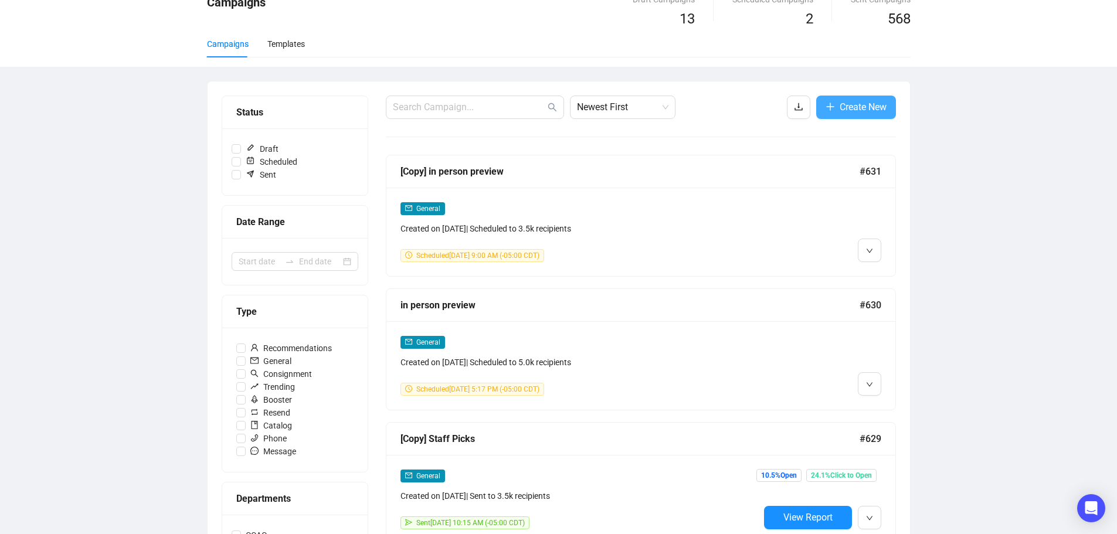
click at [845, 111] on span "Create New" at bounding box center [863, 107] width 47 height 15
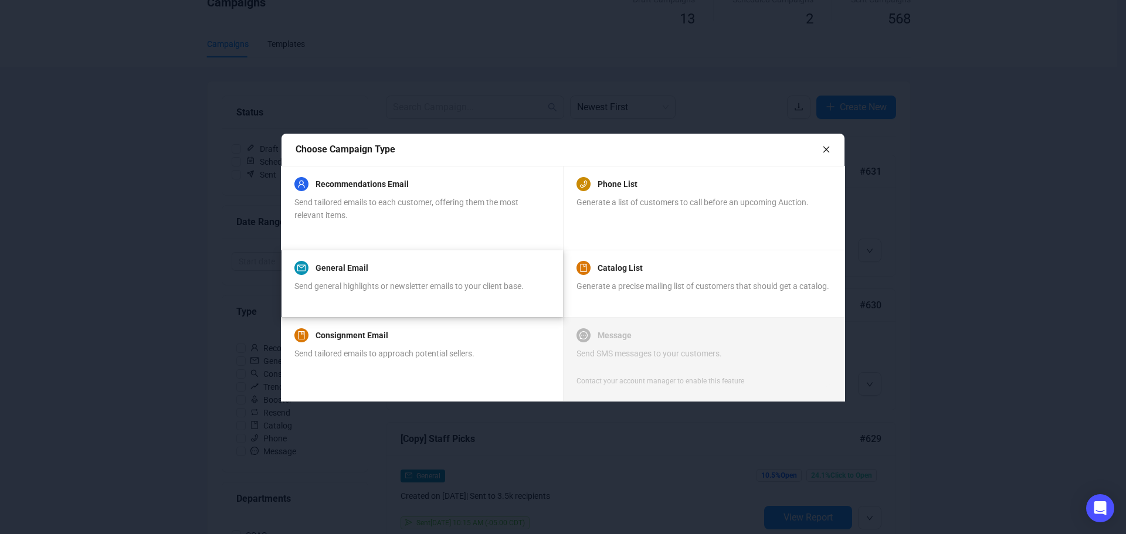
click at [451, 288] on span "Send general highlights or newsletter emails to your client base." at bounding box center [408, 285] width 229 height 9
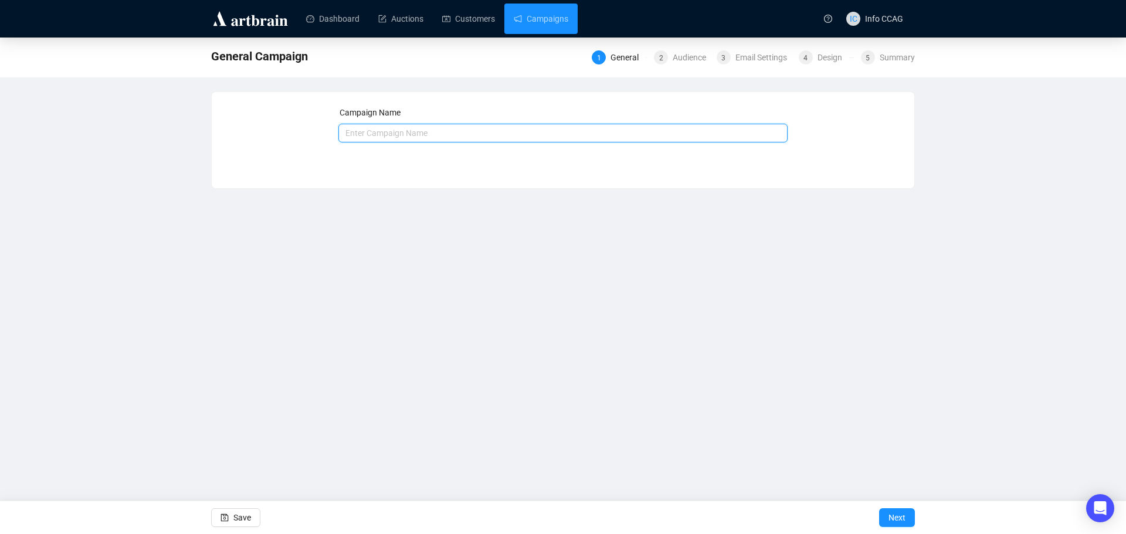
click at [603, 125] on input "text" at bounding box center [563, 133] width 450 height 19
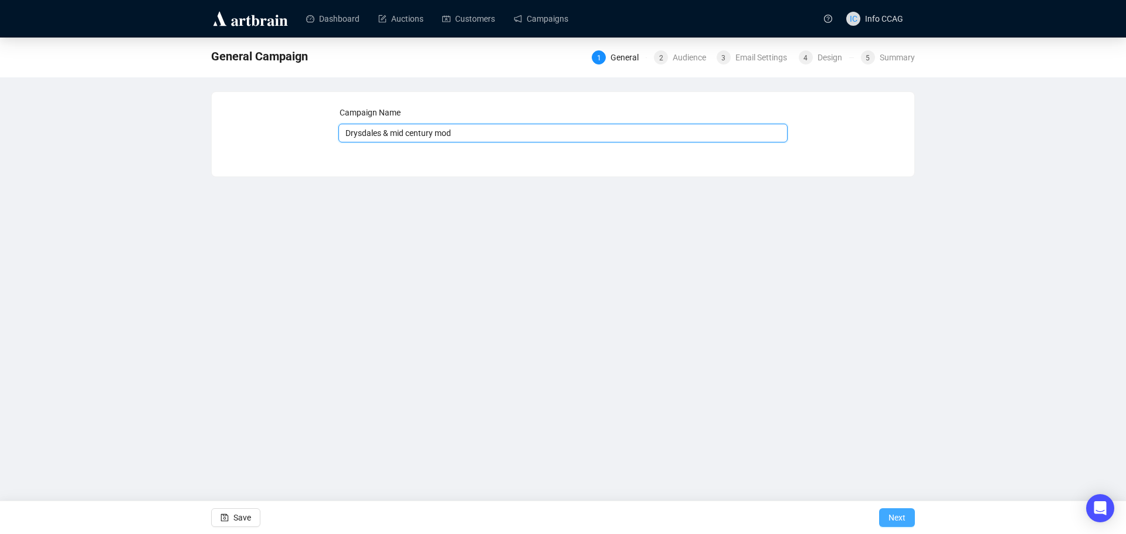
type input "Drysdales & mid century mod"
click at [885, 520] on button "Next" at bounding box center [897, 517] width 36 height 19
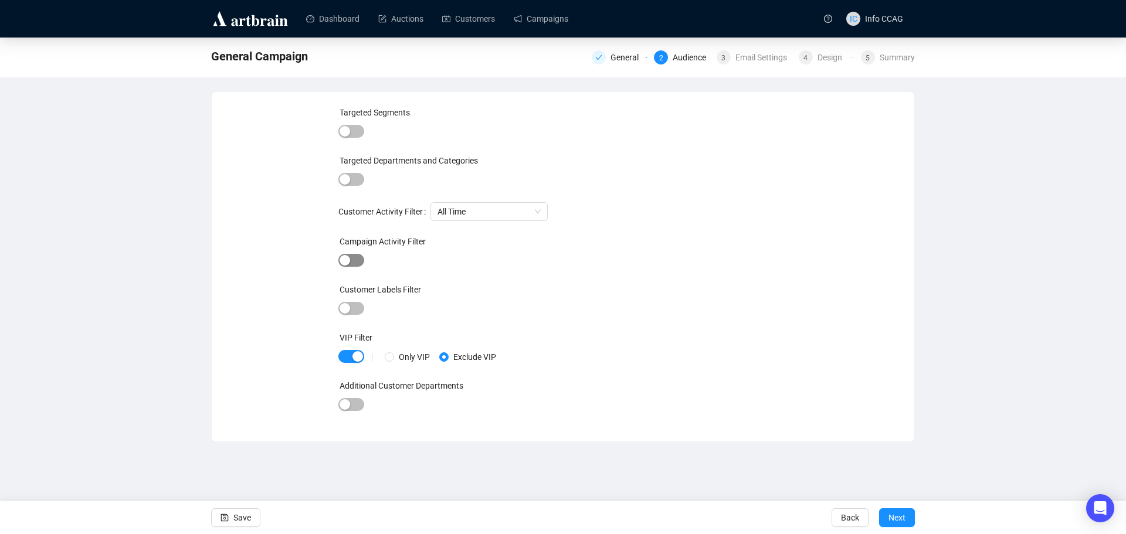
click at [358, 260] on span "button" at bounding box center [351, 260] width 26 height 13
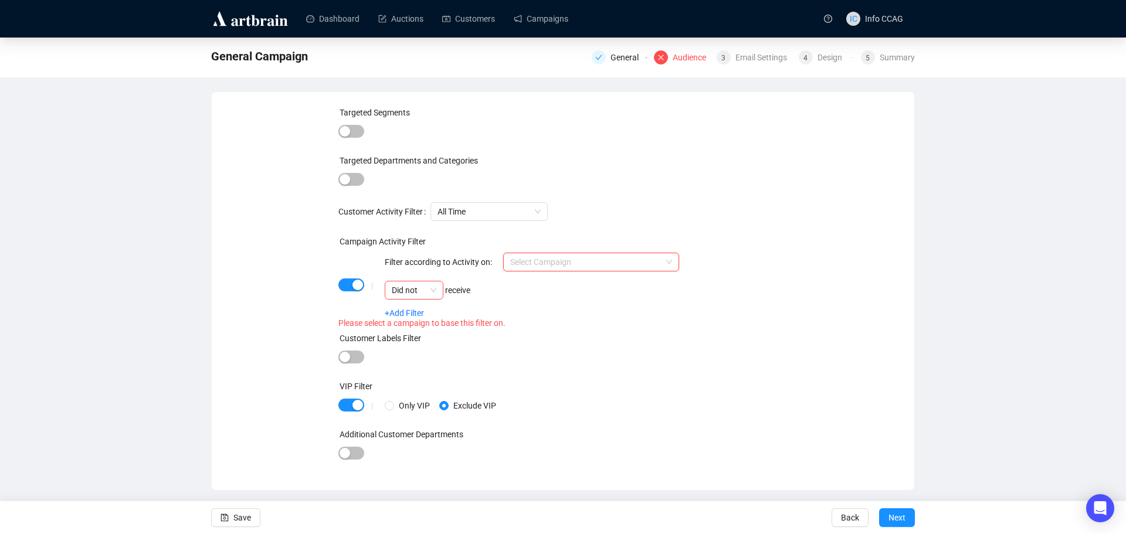
click at [643, 263] on input "search" at bounding box center [585, 262] width 151 height 18
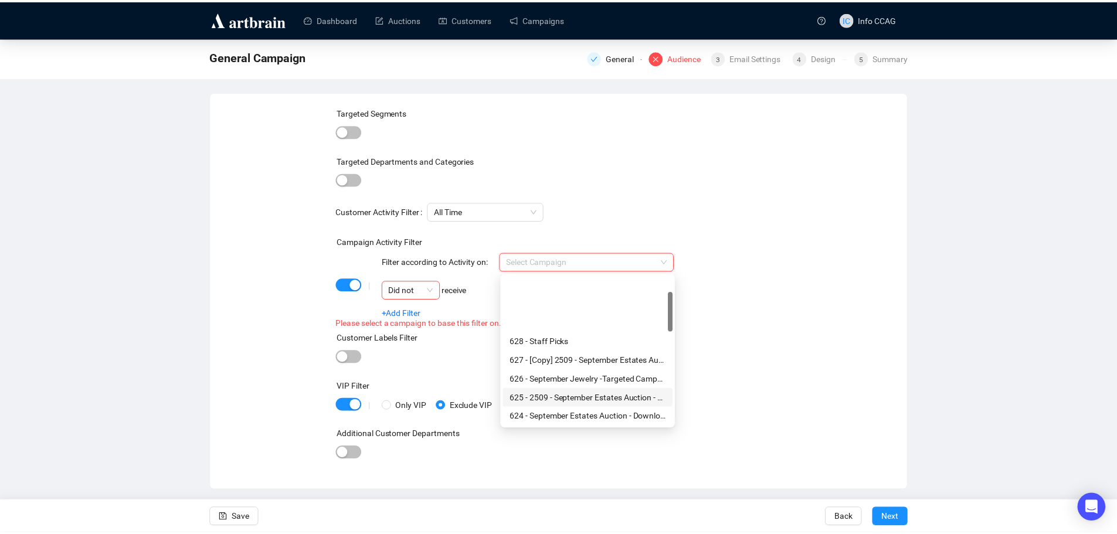
scroll to position [59, 0]
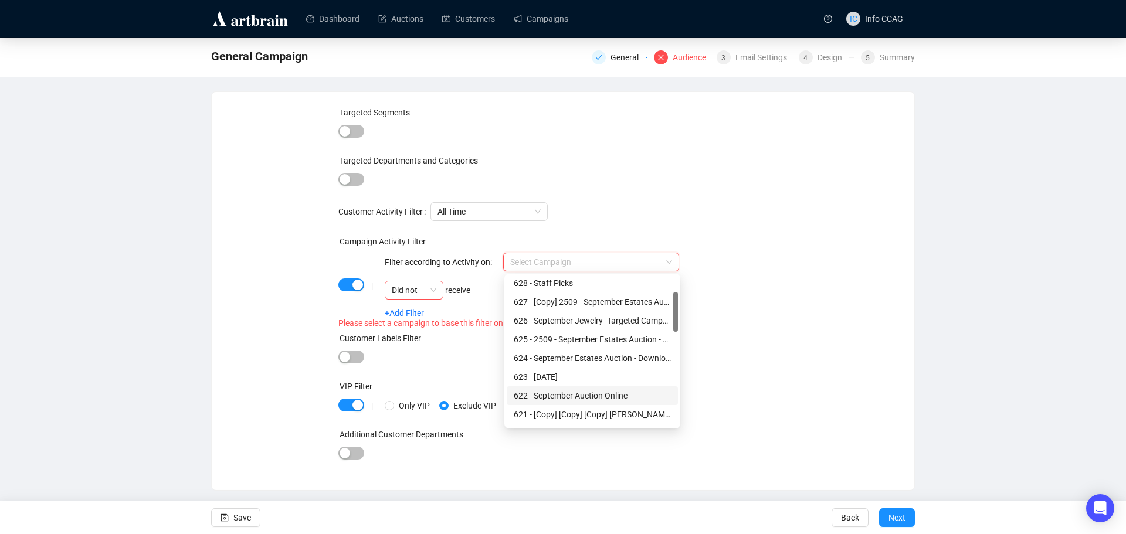
click at [607, 398] on div "622 - September Auction Online" at bounding box center [592, 395] width 157 height 13
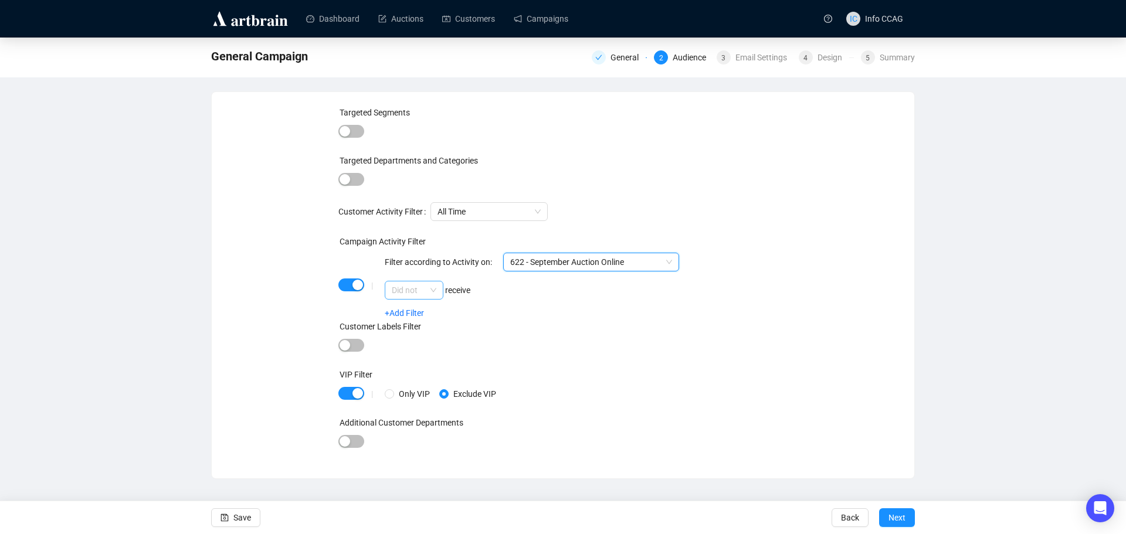
click at [434, 288] on span "Did not" at bounding box center [414, 290] width 45 height 18
click at [419, 315] on div "Did" at bounding box center [414, 313] width 40 height 13
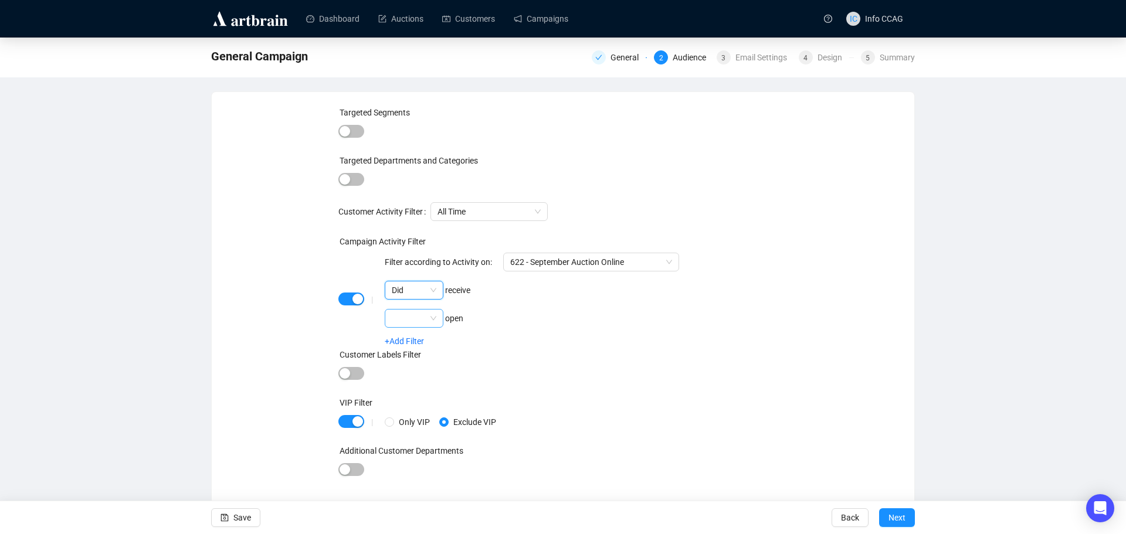
click at [425, 316] on input "search" at bounding box center [409, 319] width 34 height 18
click at [419, 341] on div "Did" at bounding box center [414, 341] width 40 height 13
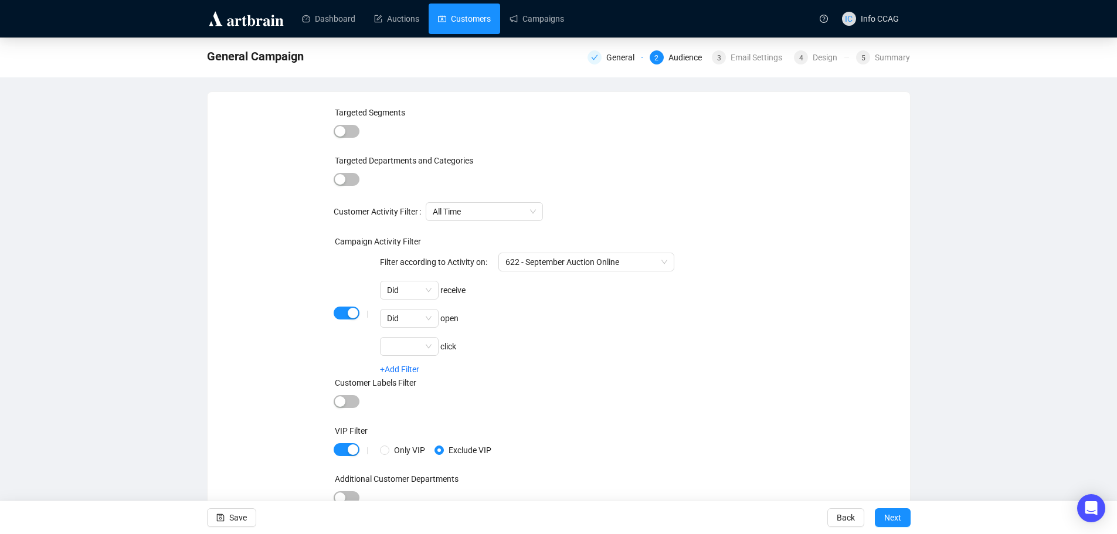
click at [469, 26] on link "Customers" at bounding box center [464, 19] width 53 height 30
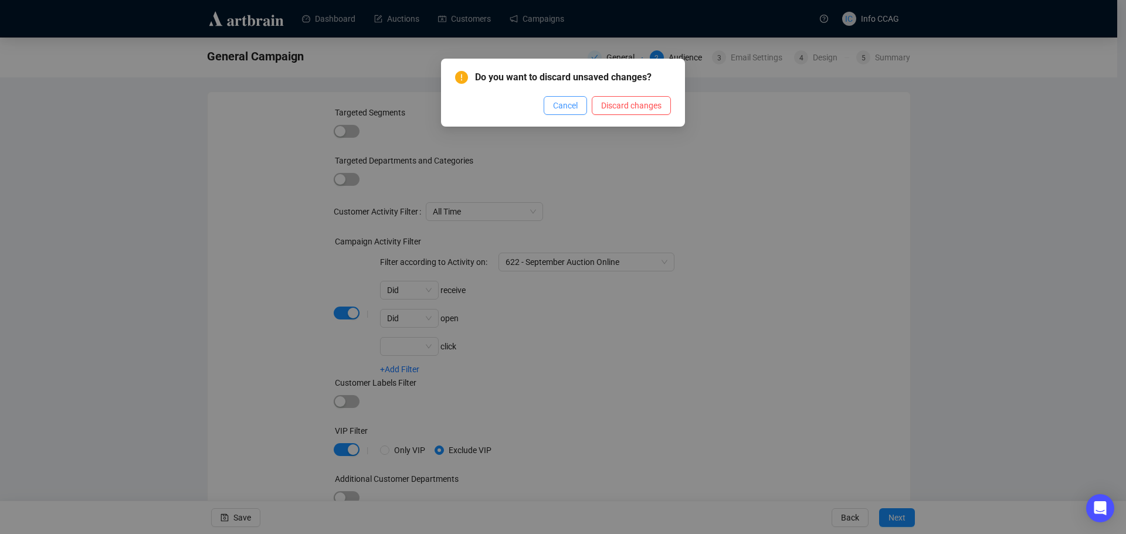
click at [568, 106] on span "Cancel" at bounding box center [565, 105] width 25 height 13
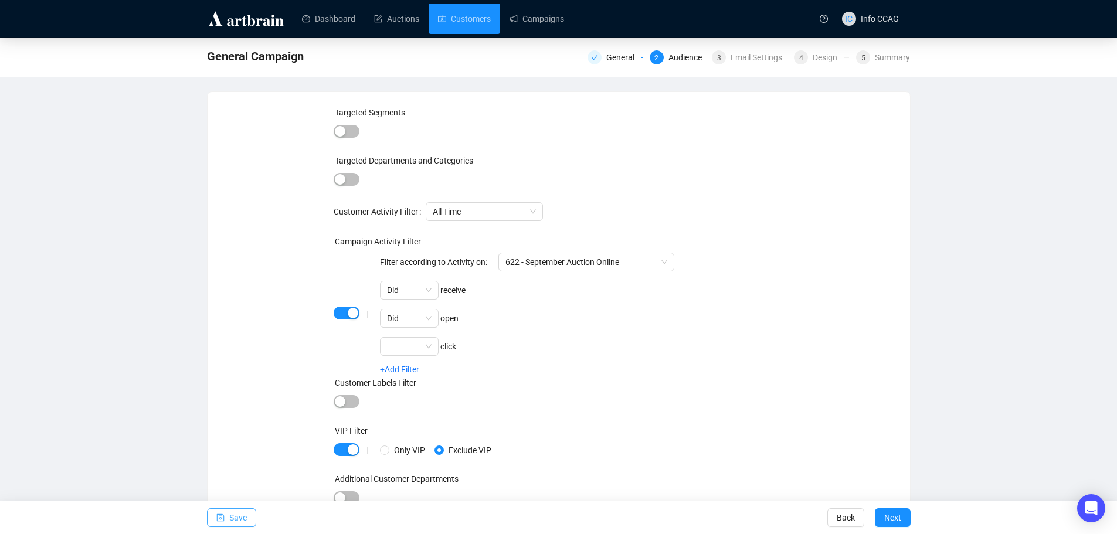
click at [239, 521] on span "Save" at bounding box center [238, 517] width 18 height 33
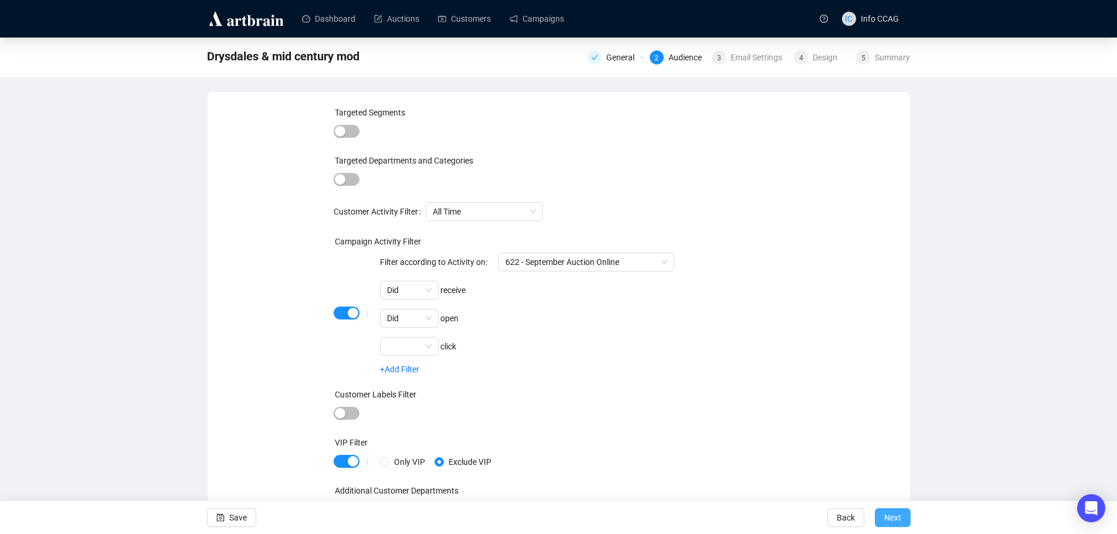
click at [901, 511] on span "Next" at bounding box center [892, 517] width 17 height 33
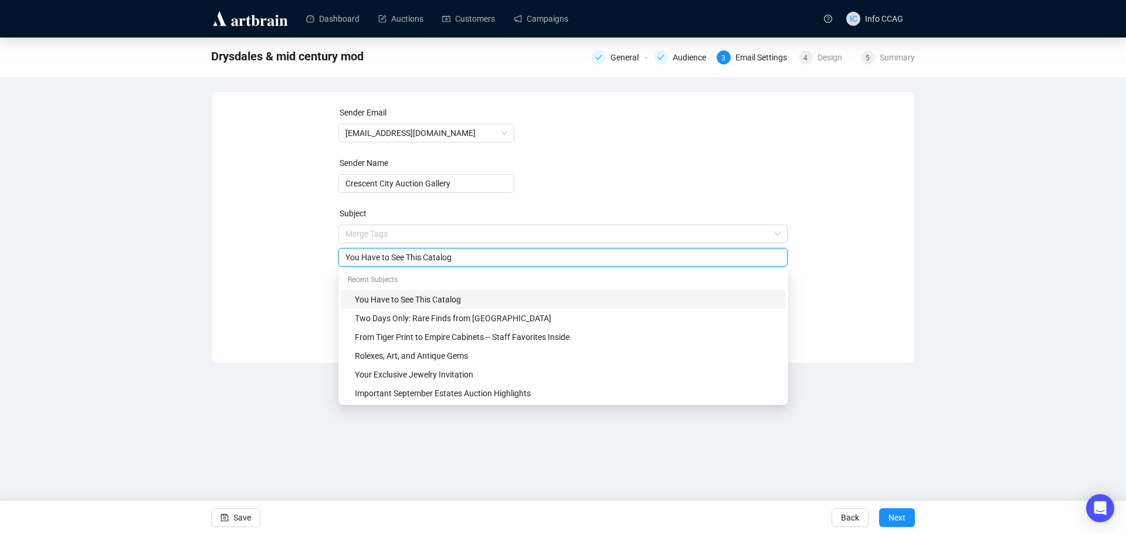
drag, startPoint x: 464, startPoint y: 233, endPoint x: 335, endPoint y: 245, distance: 129.5
click at [335, 245] on div "Sender Email [EMAIL_ADDRESS][DOMAIN_NAME] Sender Name Crescent City Auction Gal…" at bounding box center [563, 218] width 674 height 225
click at [760, 171] on form "Sender Email [EMAIL_ADDRESS][DOMAIN_NAME] Sender Name Crescent City Auction Gal…" at bounding box center [563, 211] width 450 height 211
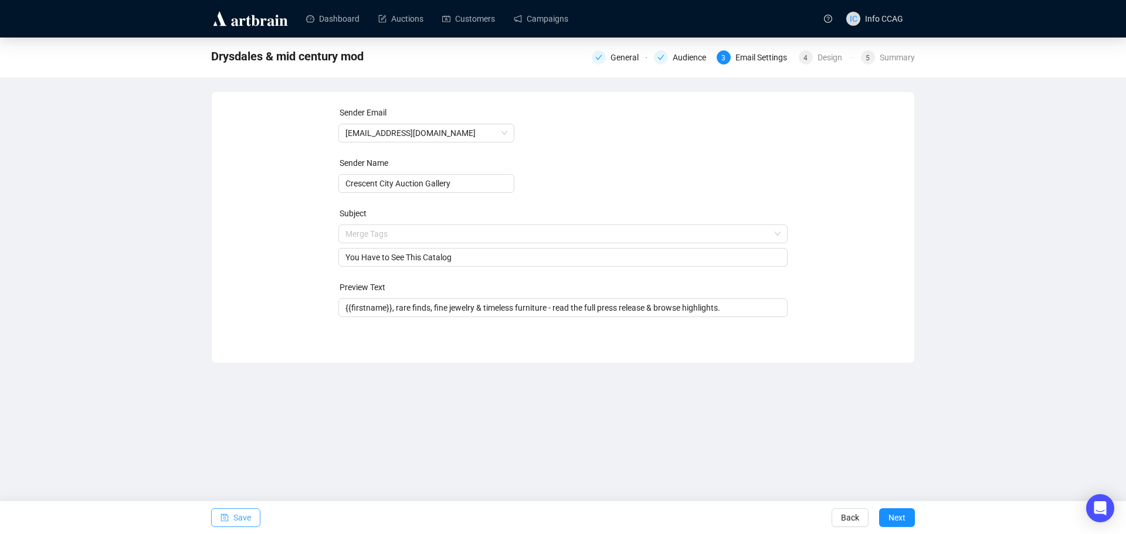
click at [246, 518] on span "Save" at bounding box center [242, 517] width 18 height 33
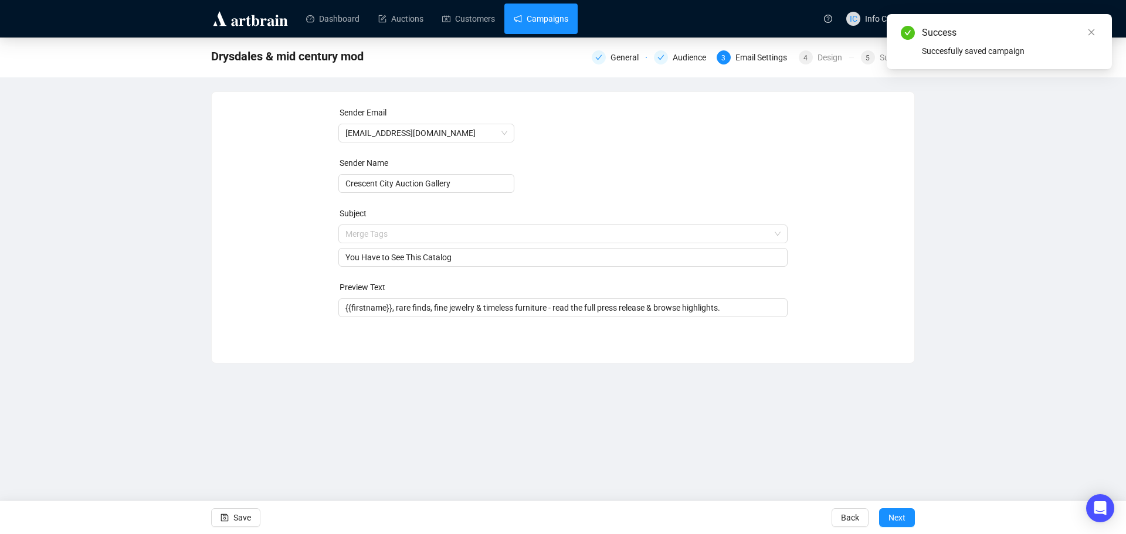
click at [561, 23] on link "Campaigns" at bounding box center [541, 19] width 55 height 30
